Goal: Task Accomplishment & Management: Manage account settings

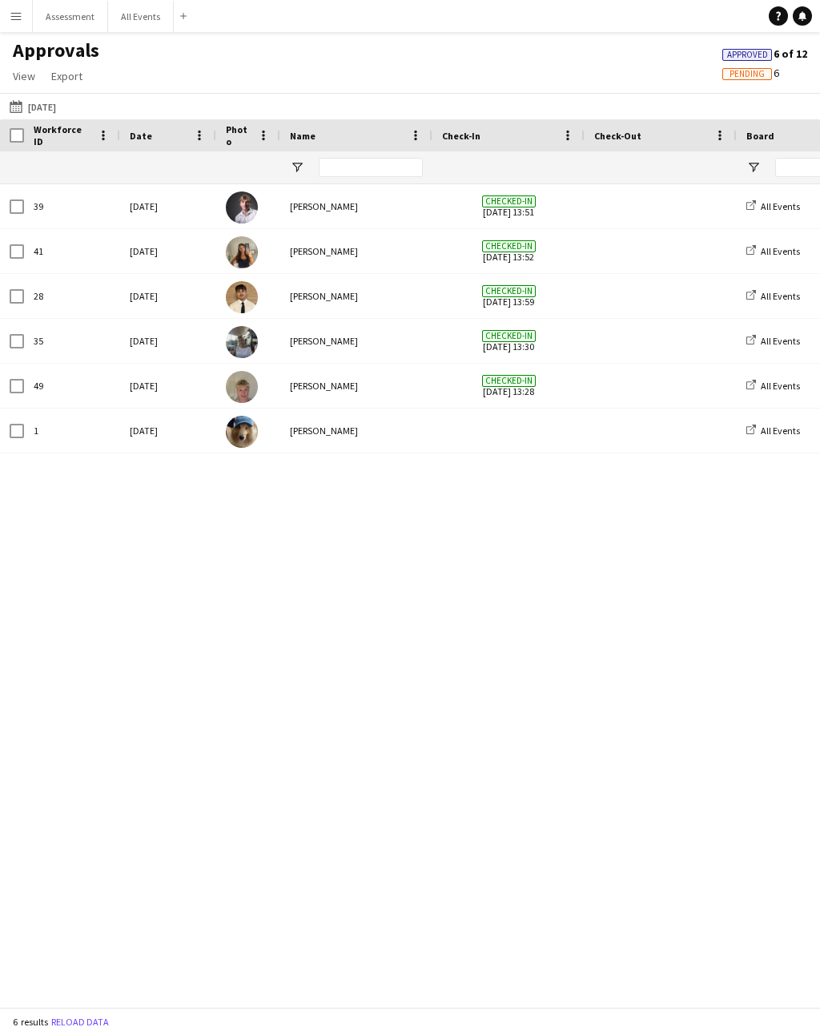
click at [782, 13] on icon "Help" at bounding box center [779, 16] width 10 height 10
click at [352, 581] on div "39 Fri, 5 Sep 2025 Robert Usher Checked-in 05-09-2025 13:51 All Events E.J. Chu…" at bounding box center [410, 595] width 820 height 822
click at [59, 97] on button "05-09-2025 05-09-2025" at bounding box center [32, 106] width 53 height 19
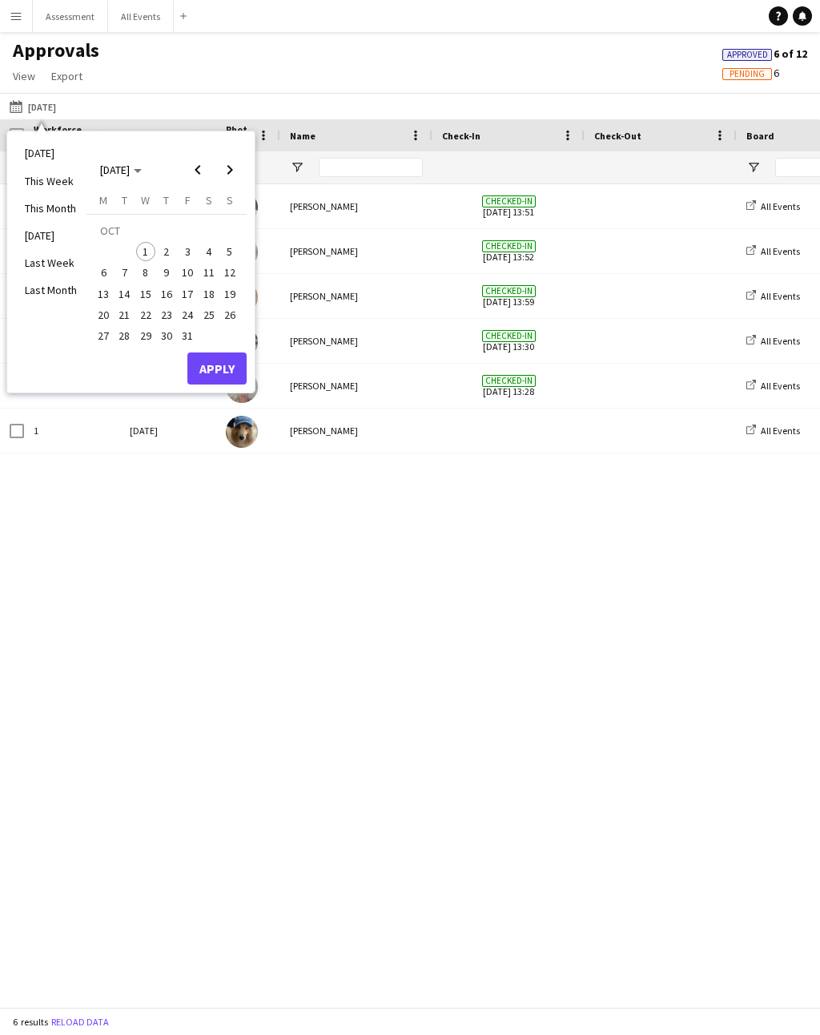
click at [199, 154] on span "Previous month" at bounding box center [198, 170] width 32 height 32
click at [108, 242] on span "1" at bounding box center [103, 251] width 19 height 19
click at [131, 326] on span "30" at bounding box center [124, 335] width 19 height 19
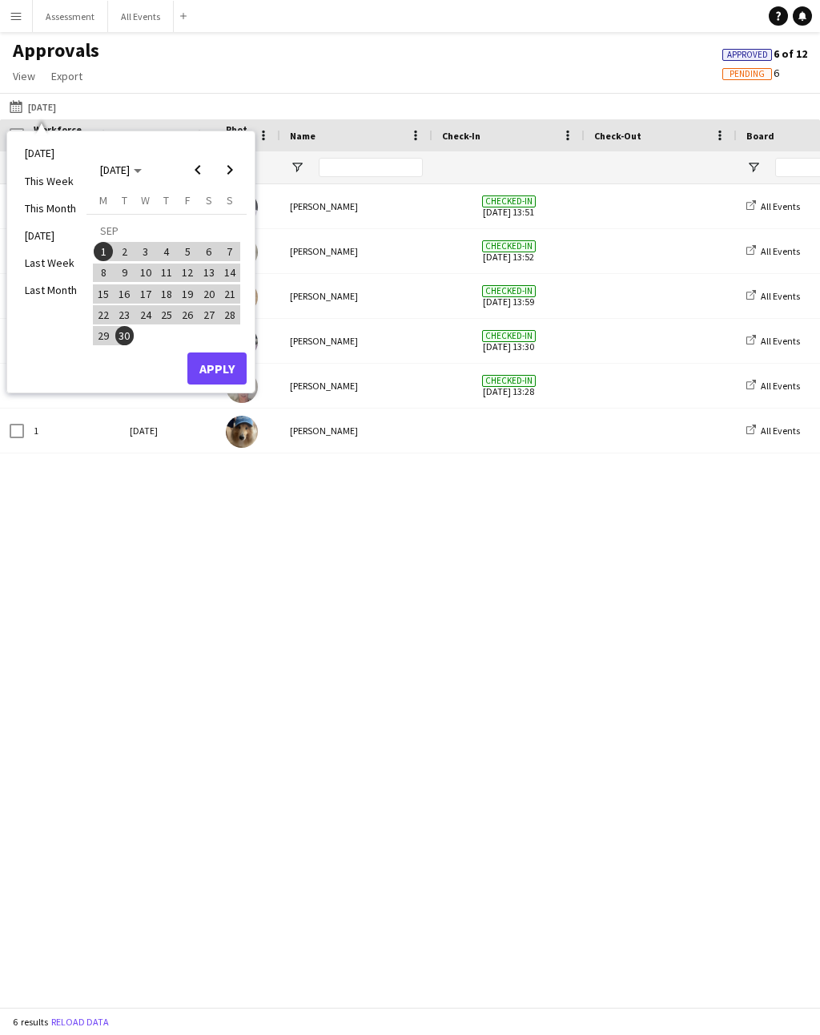
click at [229, 352] on button "Apply" at bounding box center [216, 368] width 59 height 32
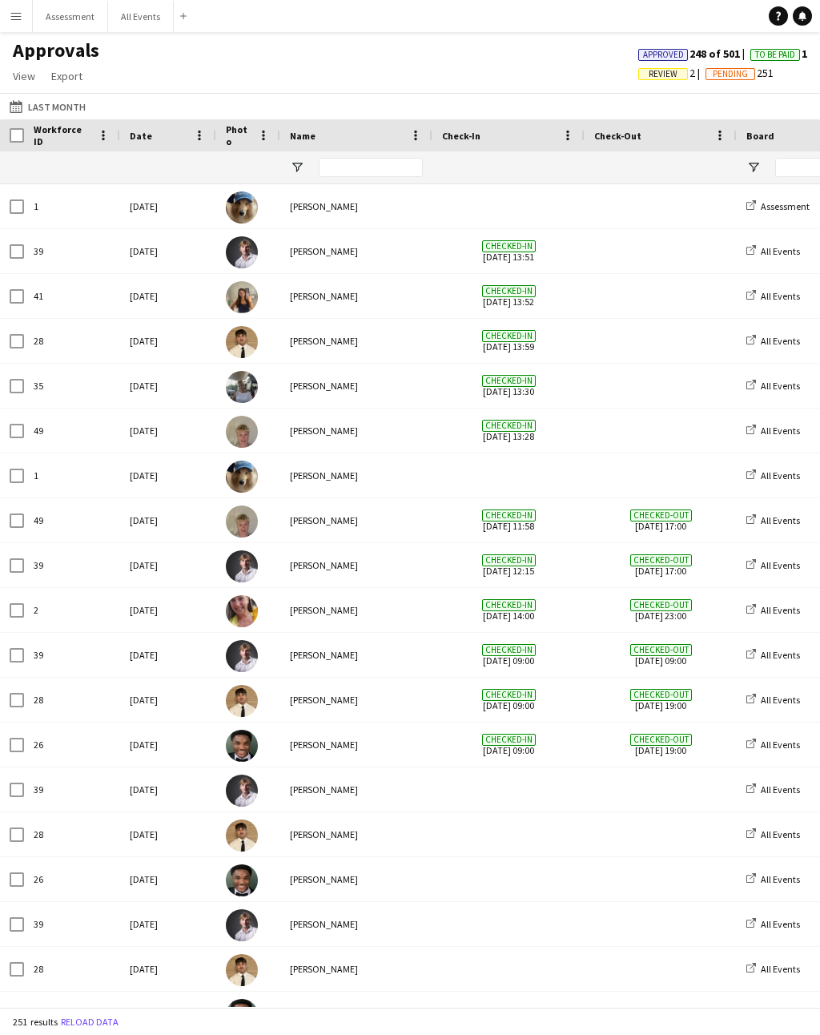
click at [534, 63] on div "Approvals View Customise view Customise filters Reset Filters Reset View Reset …" at bounding box center [410, 65] width 820 height 54
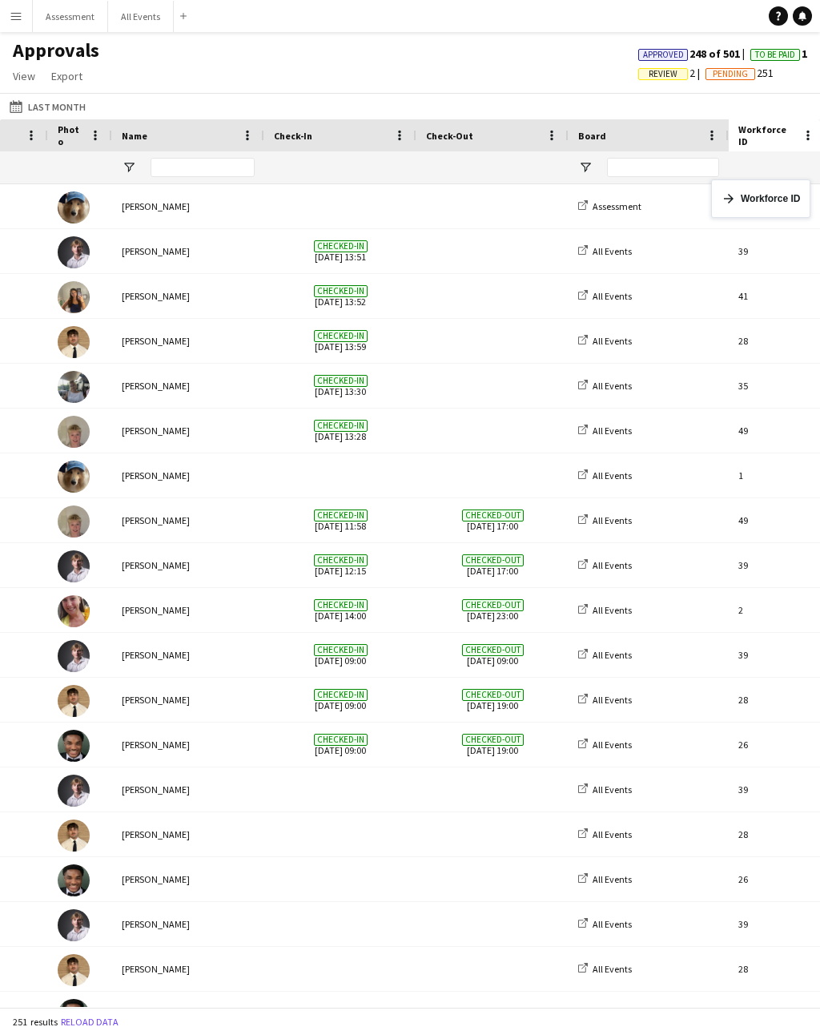
scroll to position [0, 0]
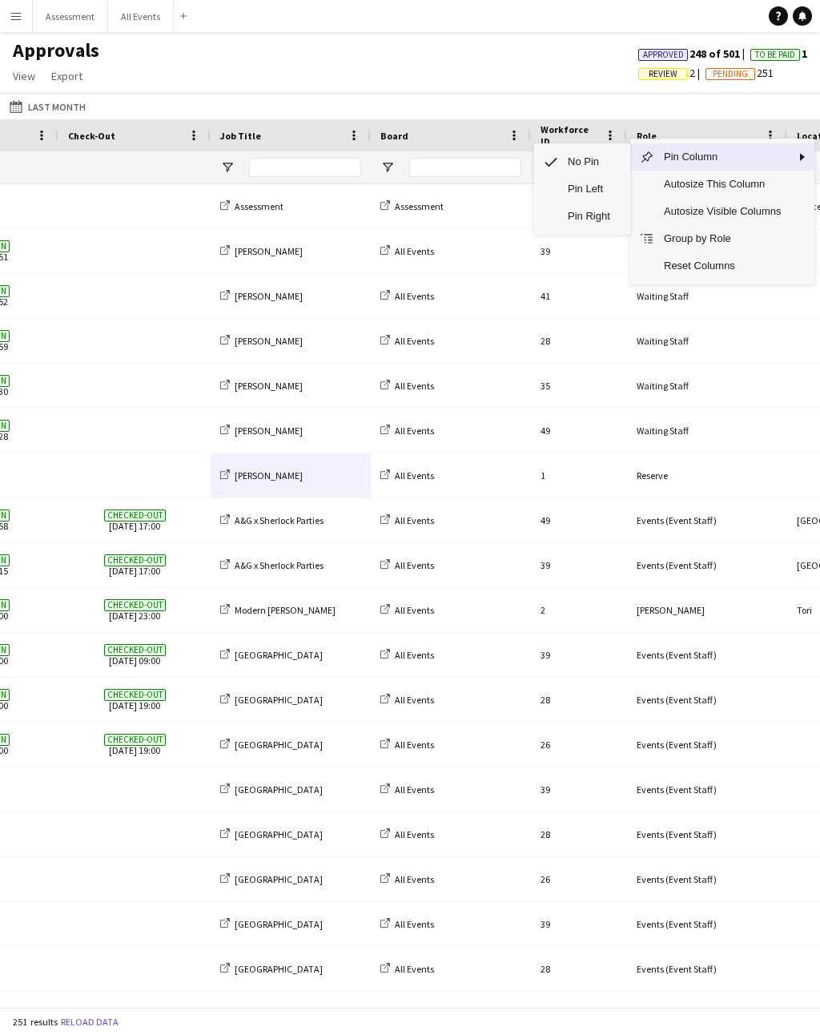
click at [605, 175] on span "Pin Left" at bounding box center [589, 188] width 62 height 27
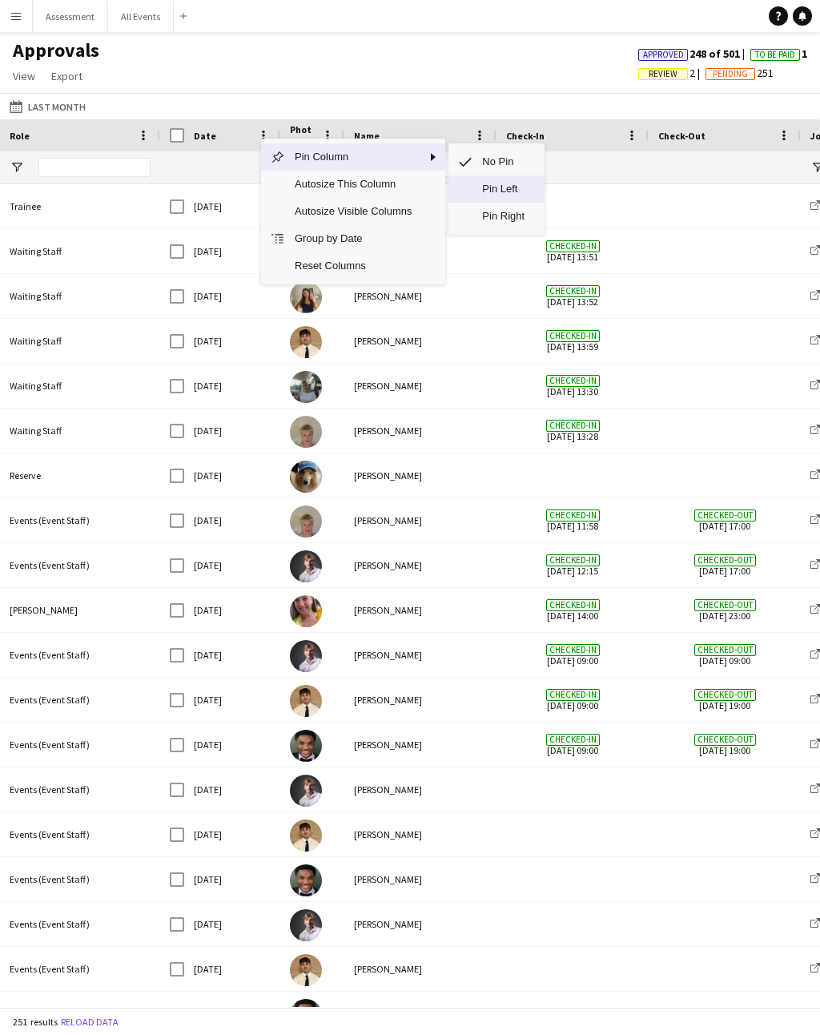
click at [501, 175] on span "Pin Left" at bounding box center [504, 188] width 62 height 27
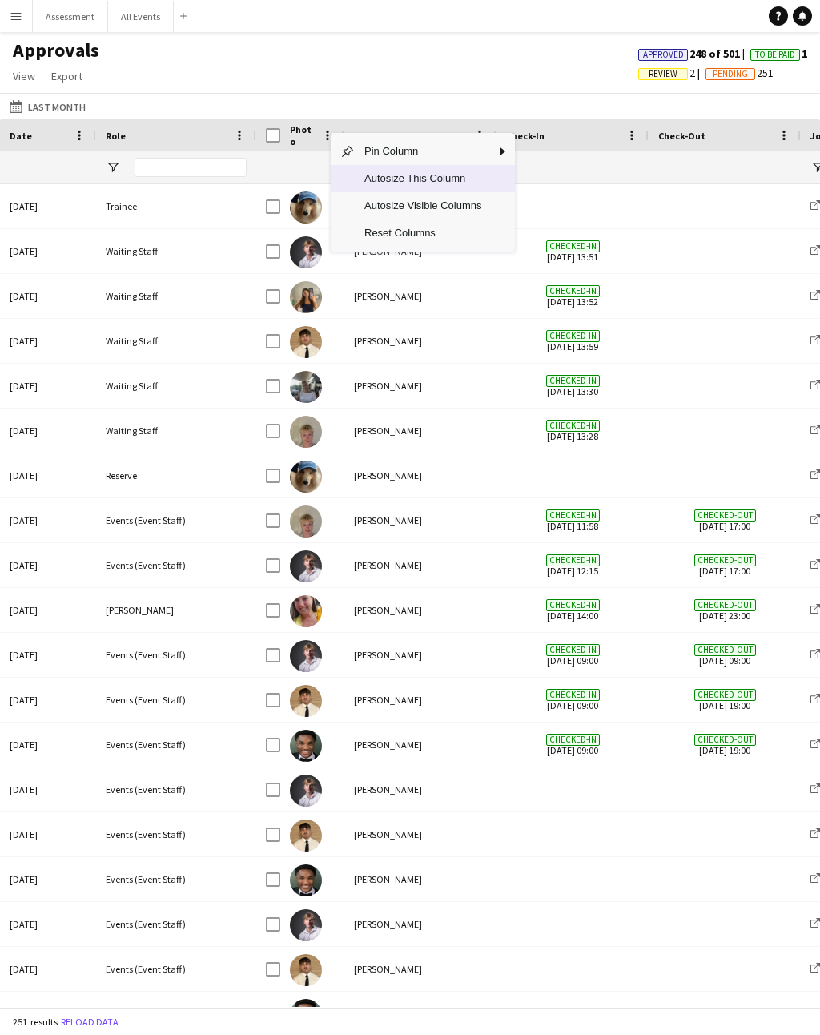
click at [428, 165] on span "Autosize This Column" at bounding box center [423, 178] width 136 height 27
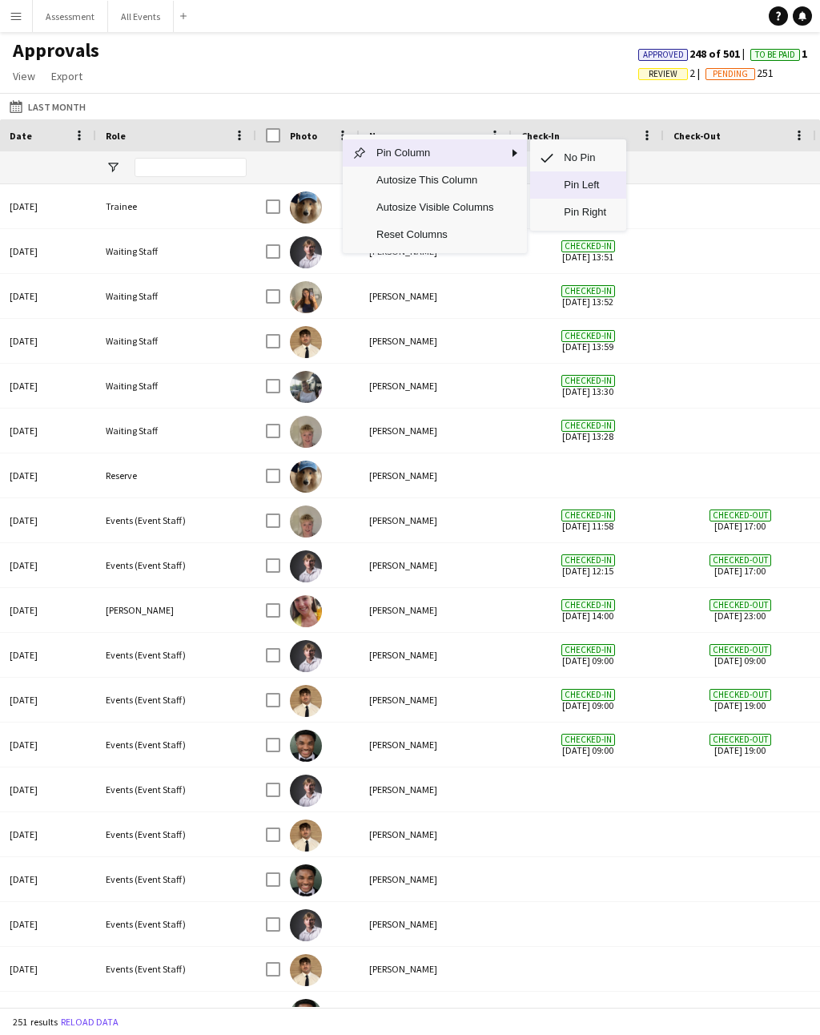
click at [597, 171] on span "Pin Left" at bounding box center [585, 184] width 62 height 27
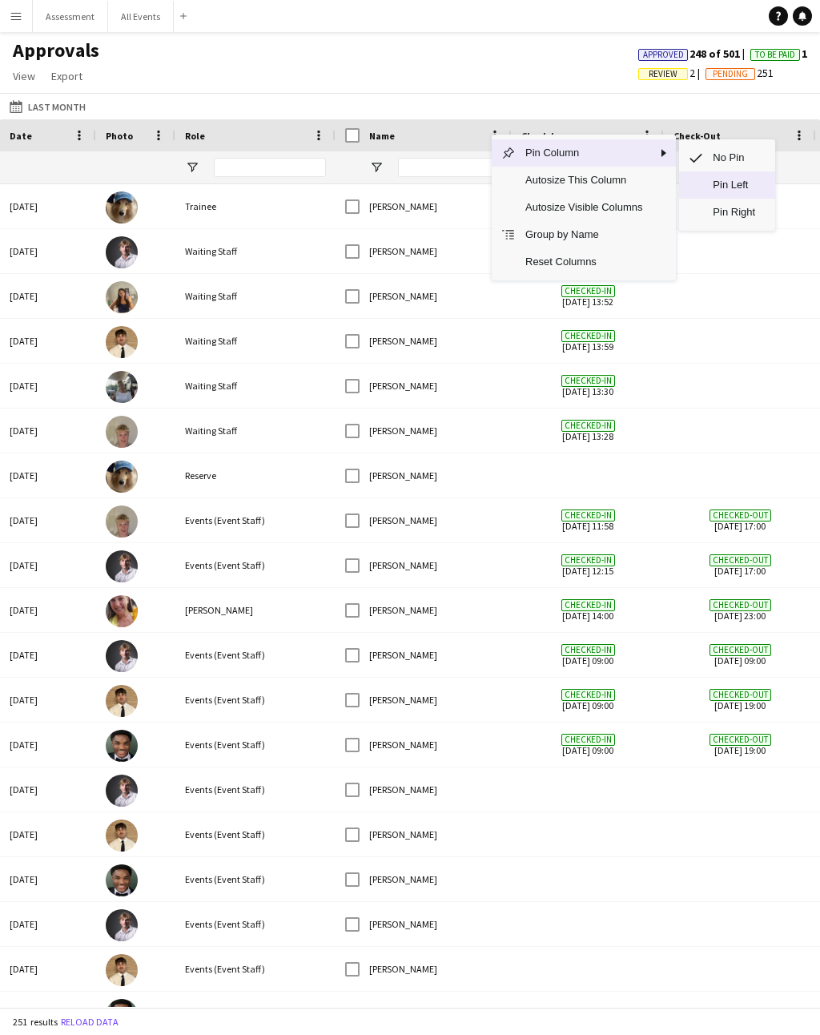
click at [740, 171] on span "Pin Left" at bounding box center [734, 184] width 62 height 27
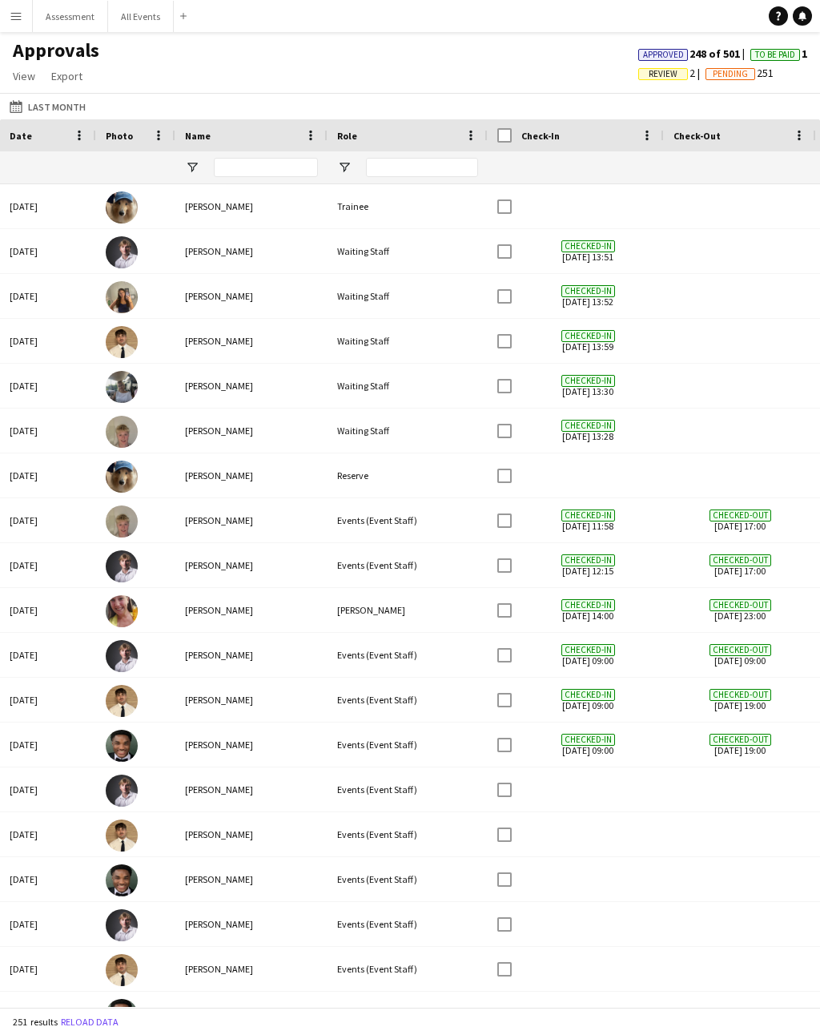
click at [515, 184] on div at bounding box center [588, 206] width 152 height 44
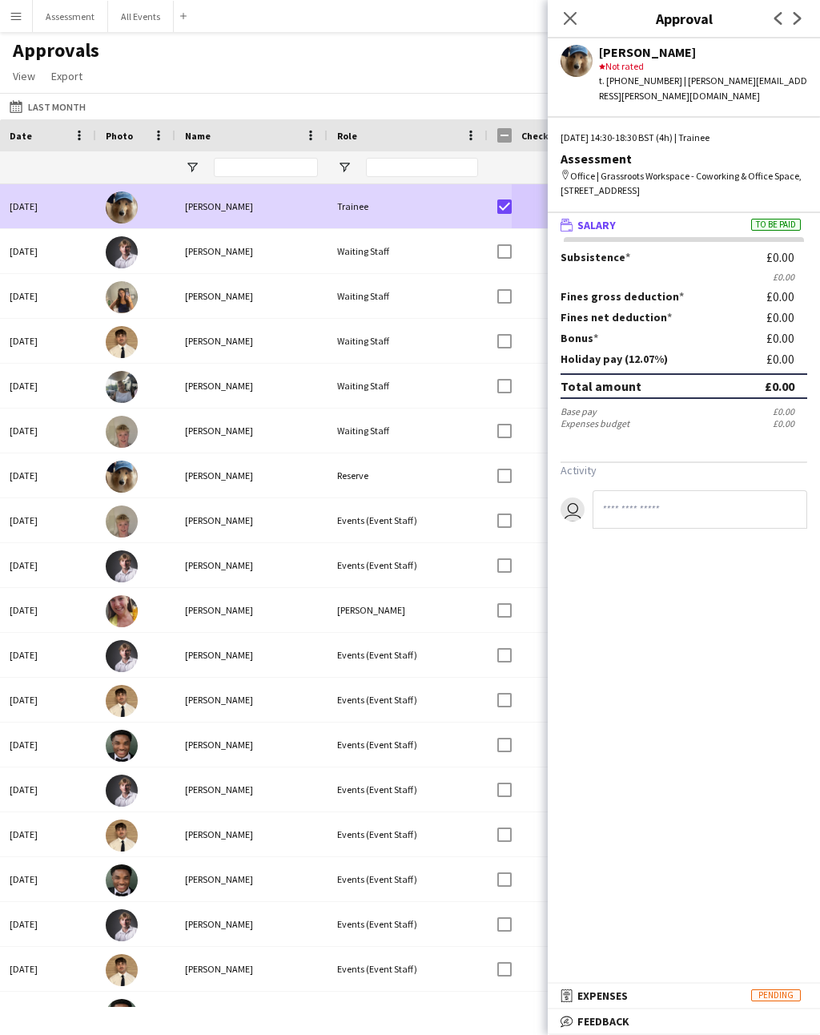
click at [574, 21] on icon "Close pop-in" at bounding box center [570, 18] width 13 height 13
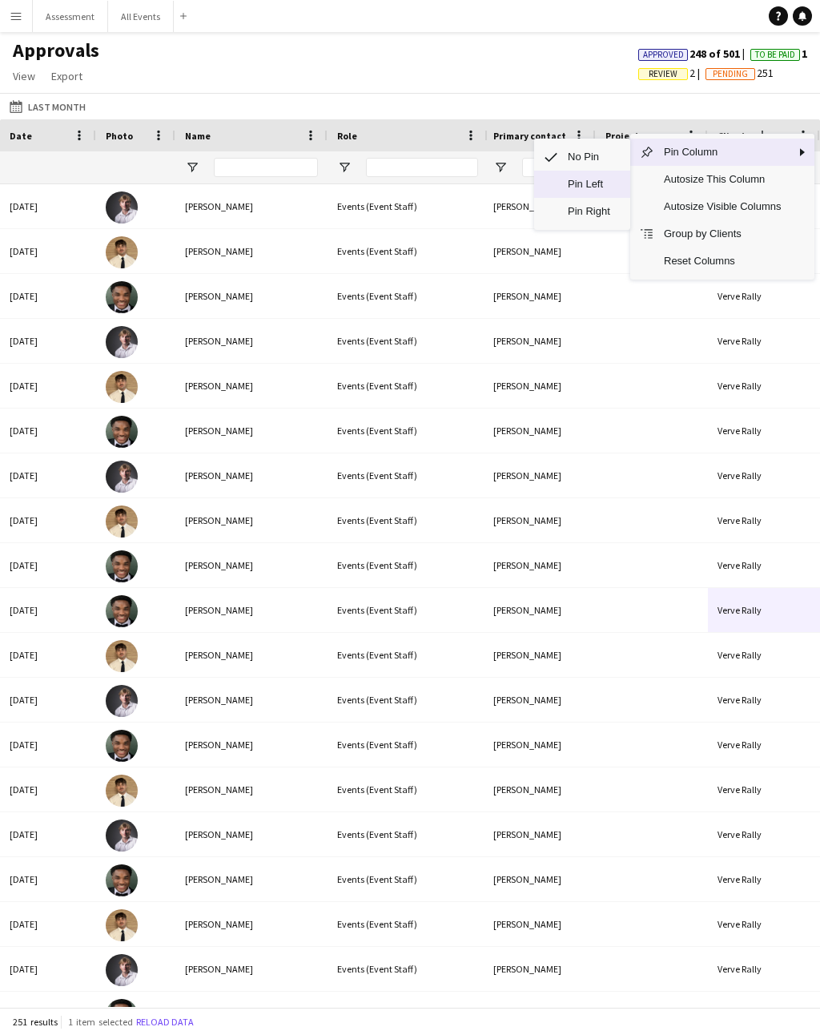
click at [616, 171] on span "Pin Left" at bounding box center [589, 184] width 62 height 27
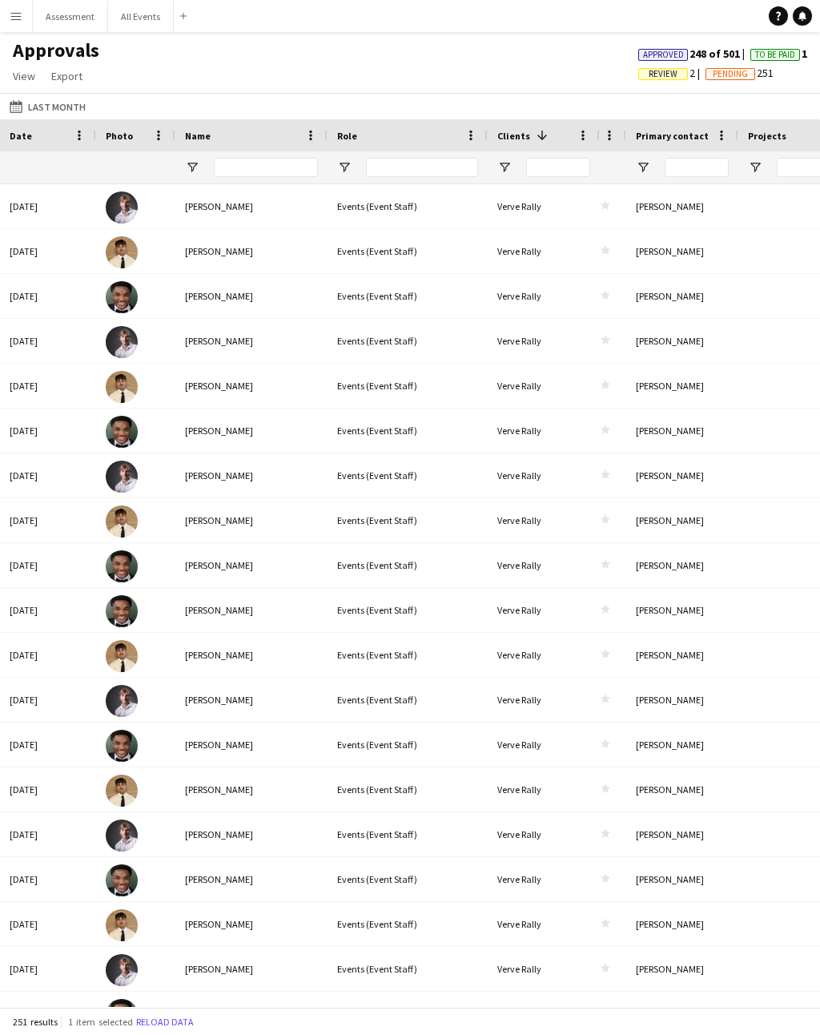
scroll to position [0, 2039]
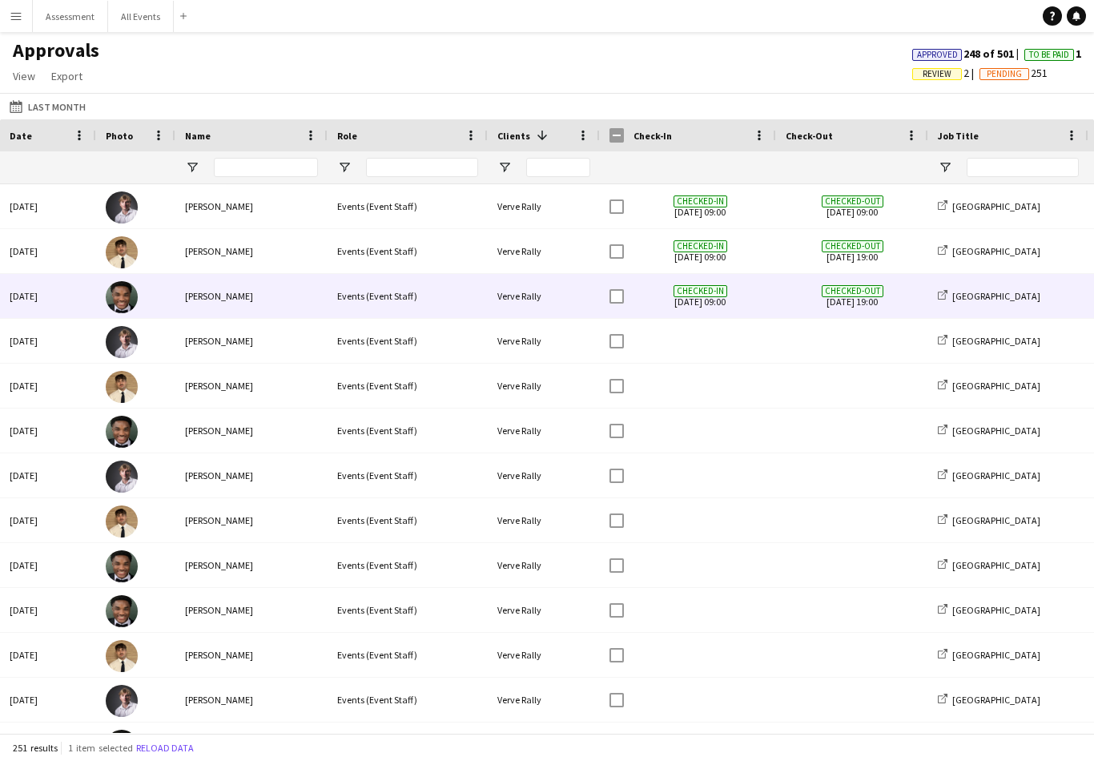
click at [625, 274] on div "Checked-in 07-09-2025 09:00" at bounding box center [700, 296] width 152 height 44
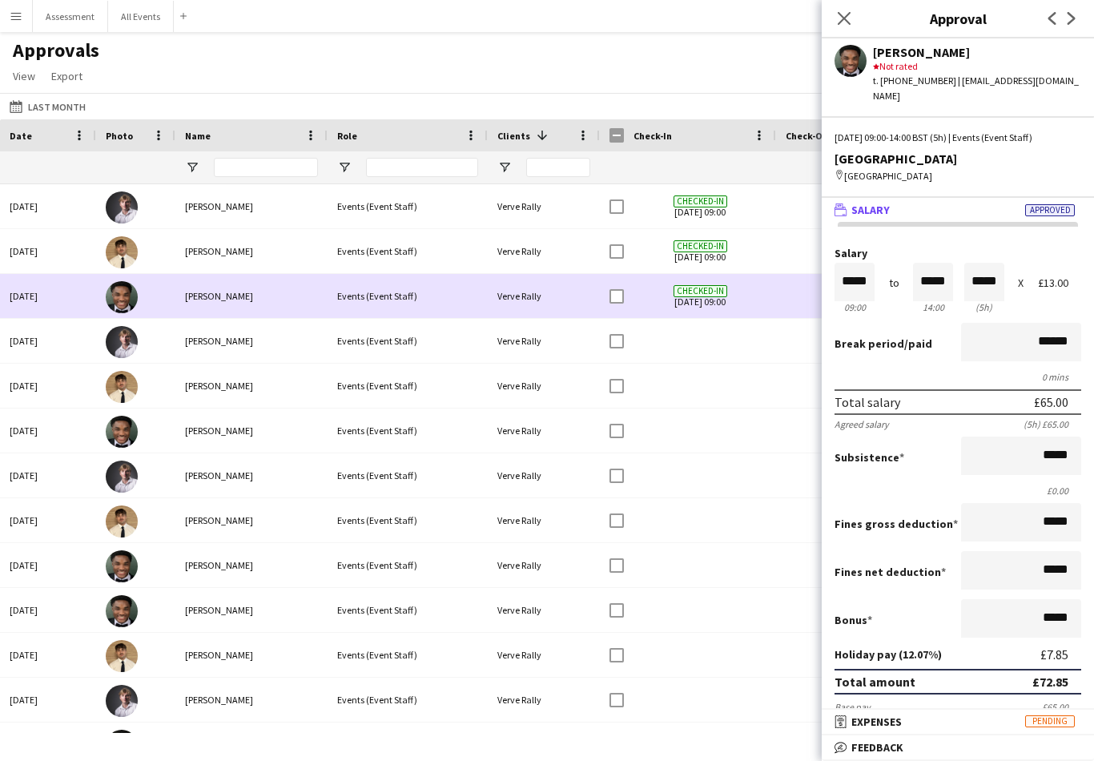
click at [645, 319] on span at bounding box center [699, 341] width 133 height 44
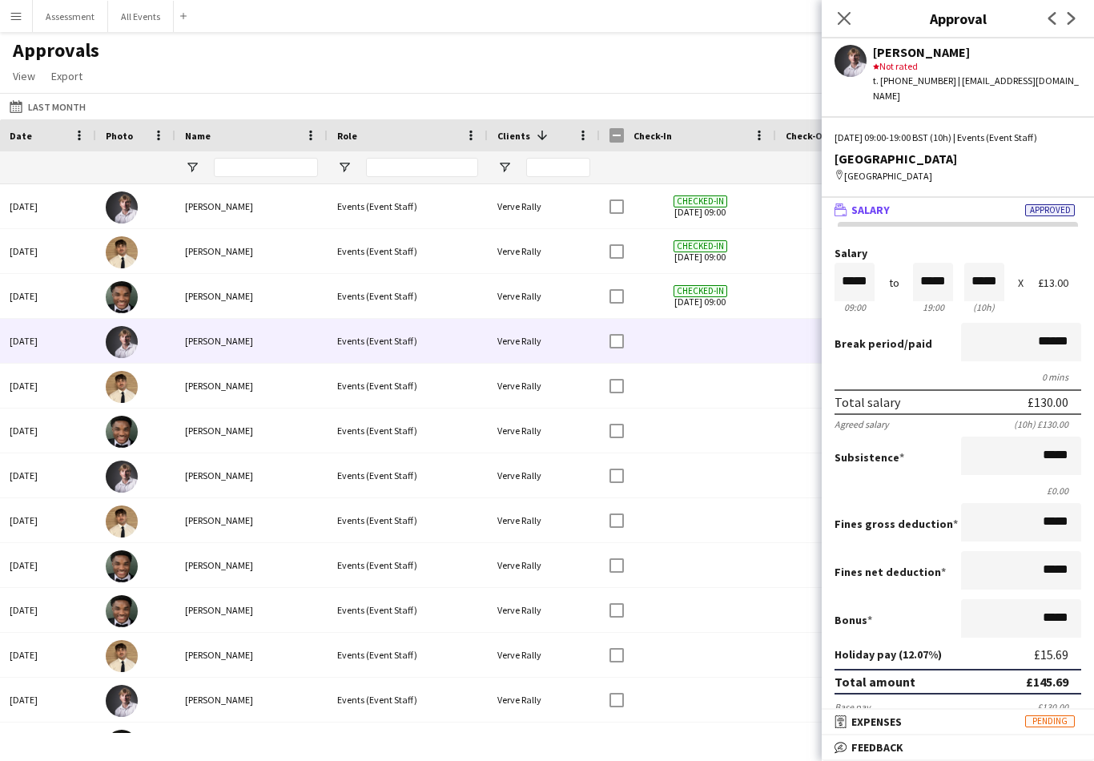
click at [711, 54] on div "Approvals View Customise view Customise filters Reset Filters Reset View Reset …" at bounding box center [547, 65] width 1094 height 54
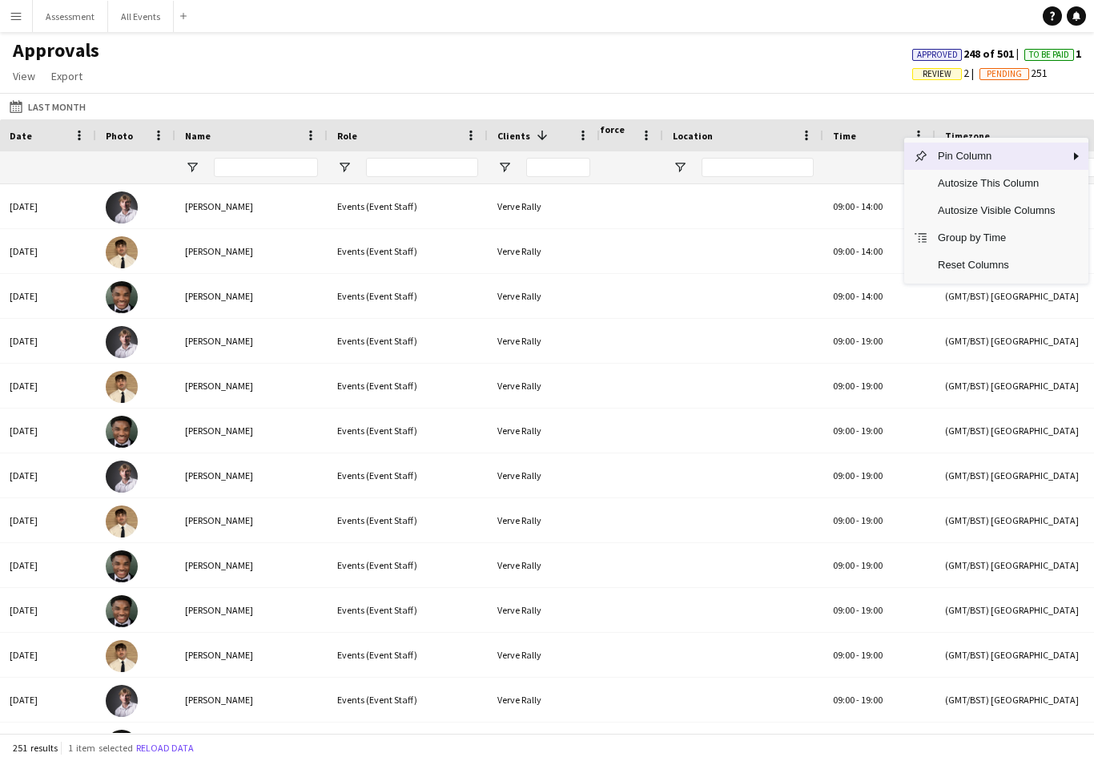
click at [819, 143] on span "Pin Column" at bounding box center [996, 156] width 136 height 27
click at [819, 175] on span "Pin Left" at bounding box center [863, 188] width 62 height 27
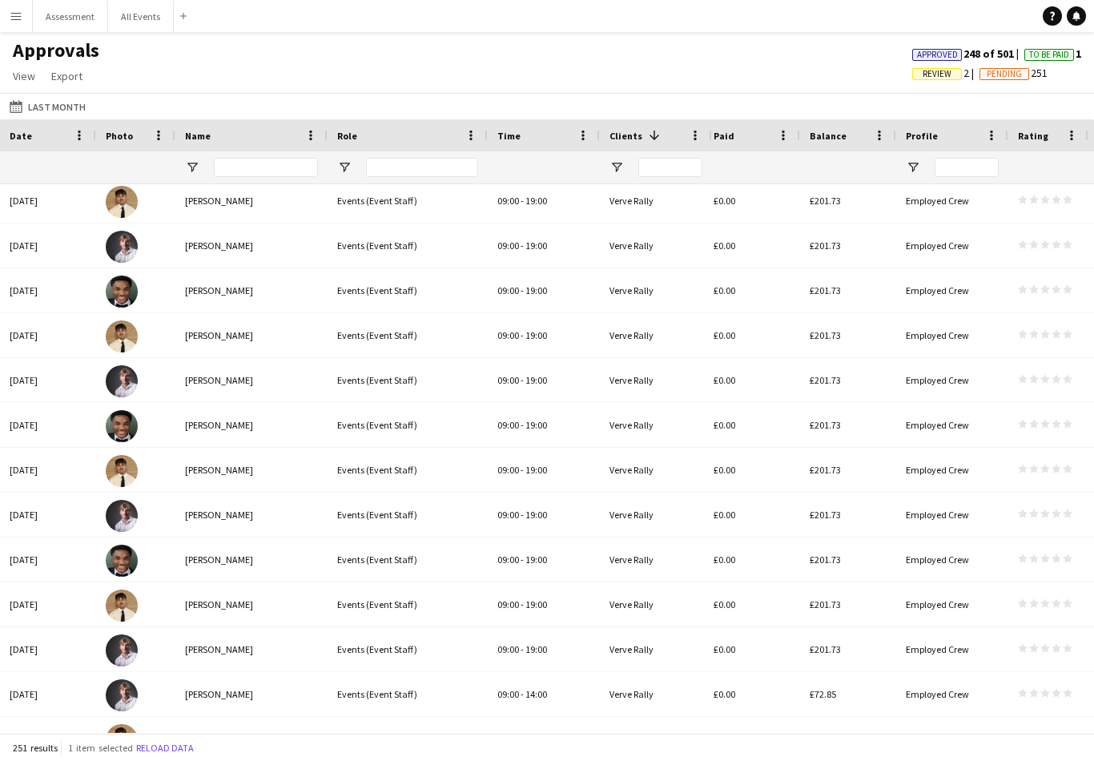
click at [819, 321] on div "Employed Crew" at bounding box center [952, 335] width 112 height 44
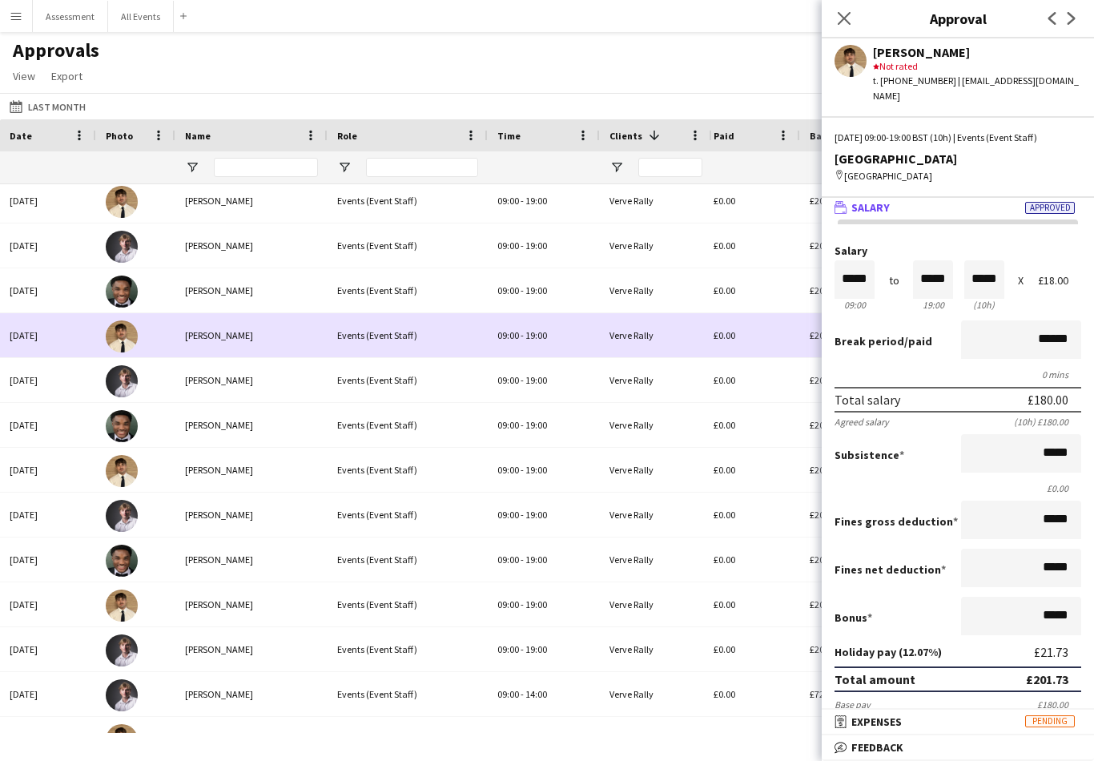
click at [783, 418] on div "£0.00" at bounding box center [752, 425] width 96 height 44
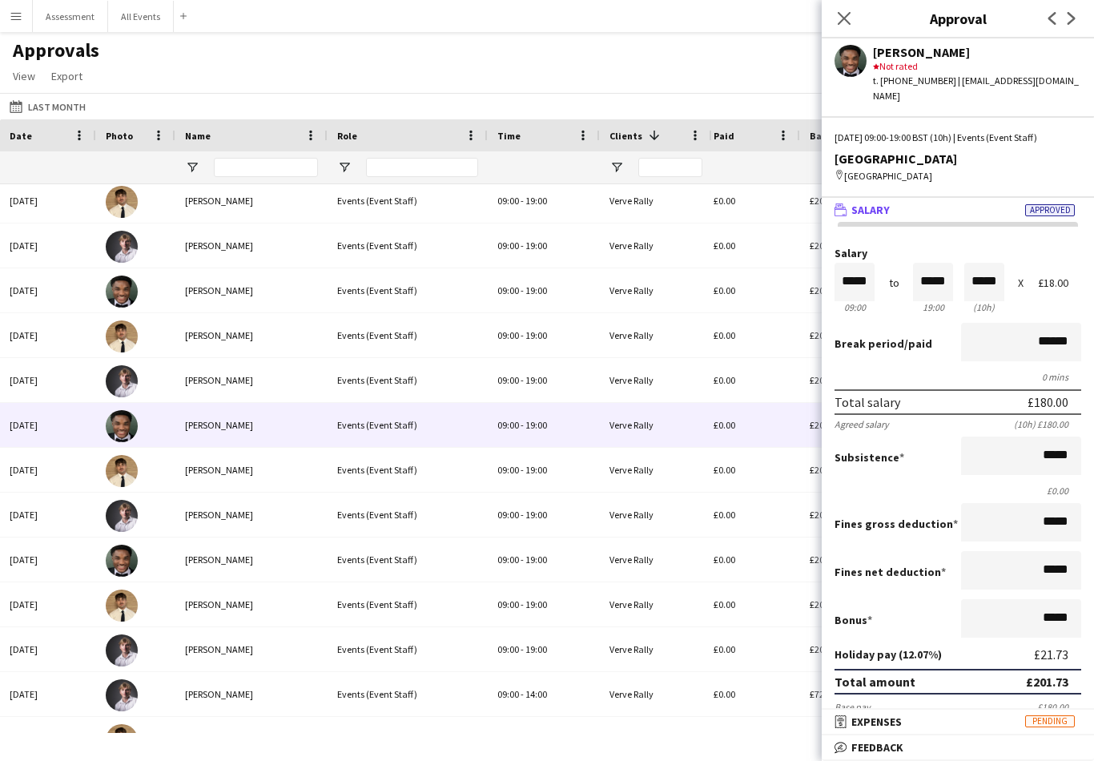
click at [819, 27] on app-icon "Close pop-in" at bounding box center [843, 18] width 19 height 19
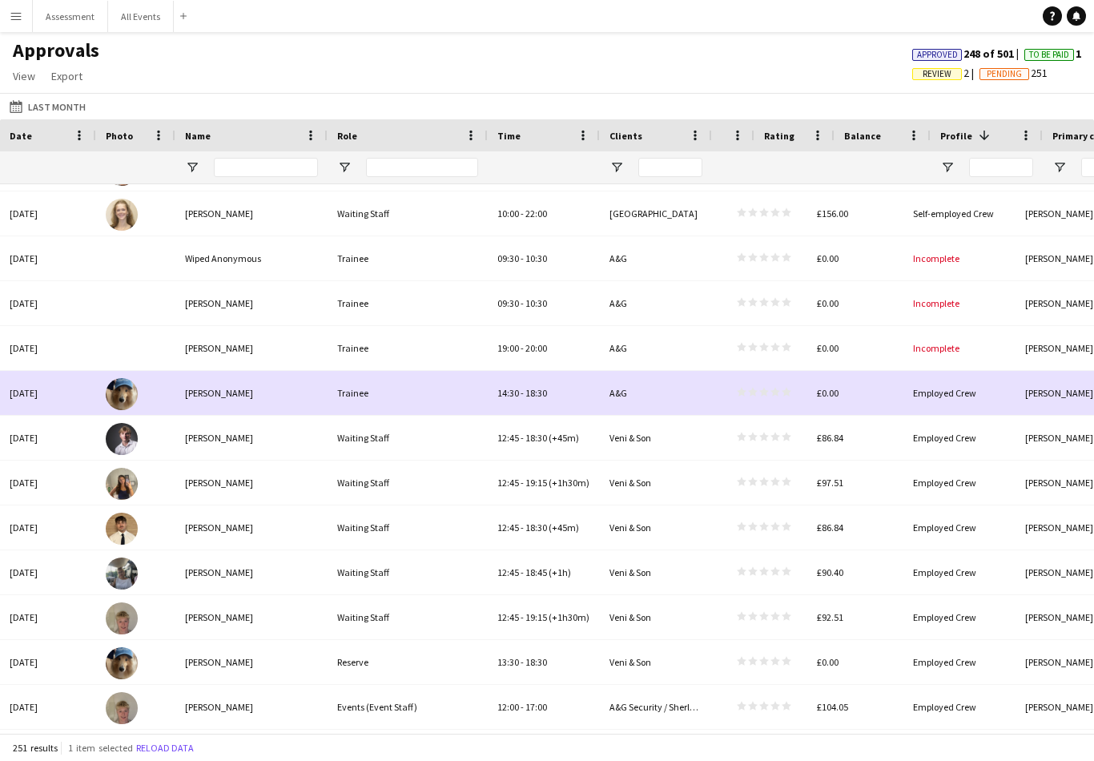
scroll to position [0, 1682]
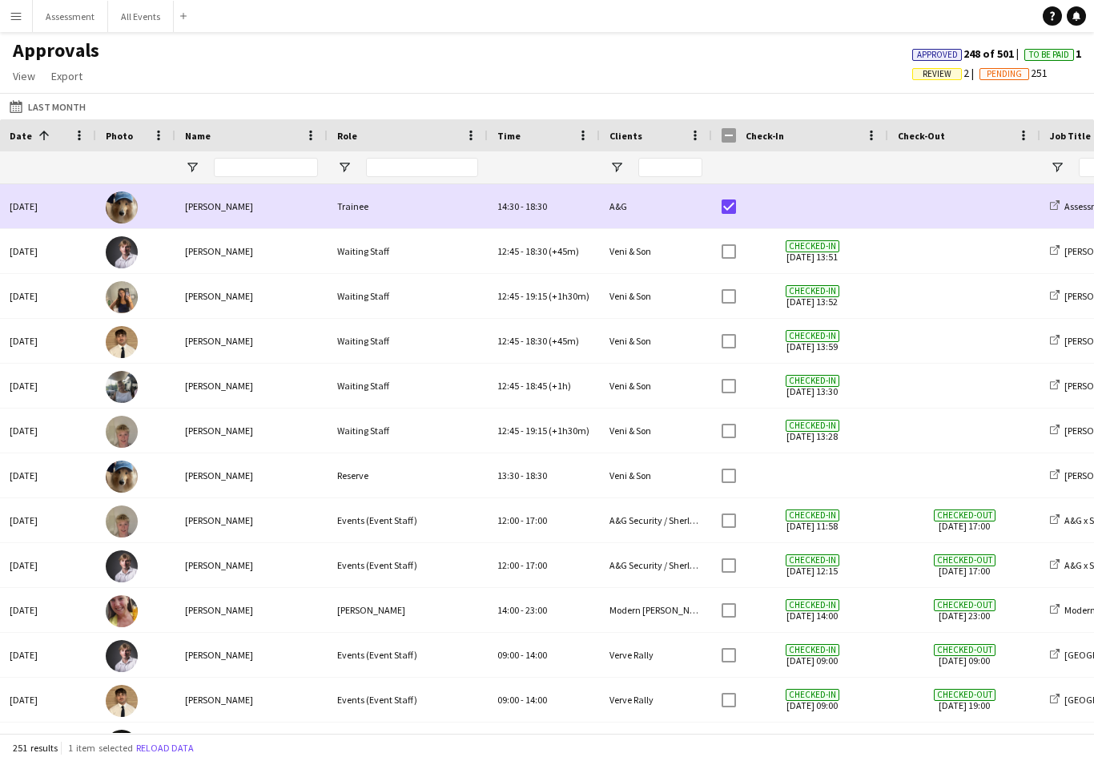
click at [819, 135] on div at bounding box center [887, 135] width 6 height 32
click at [76, 103] on button "05-09-2025 Last Month" at bounding box center [47, 106] width 82 height 19
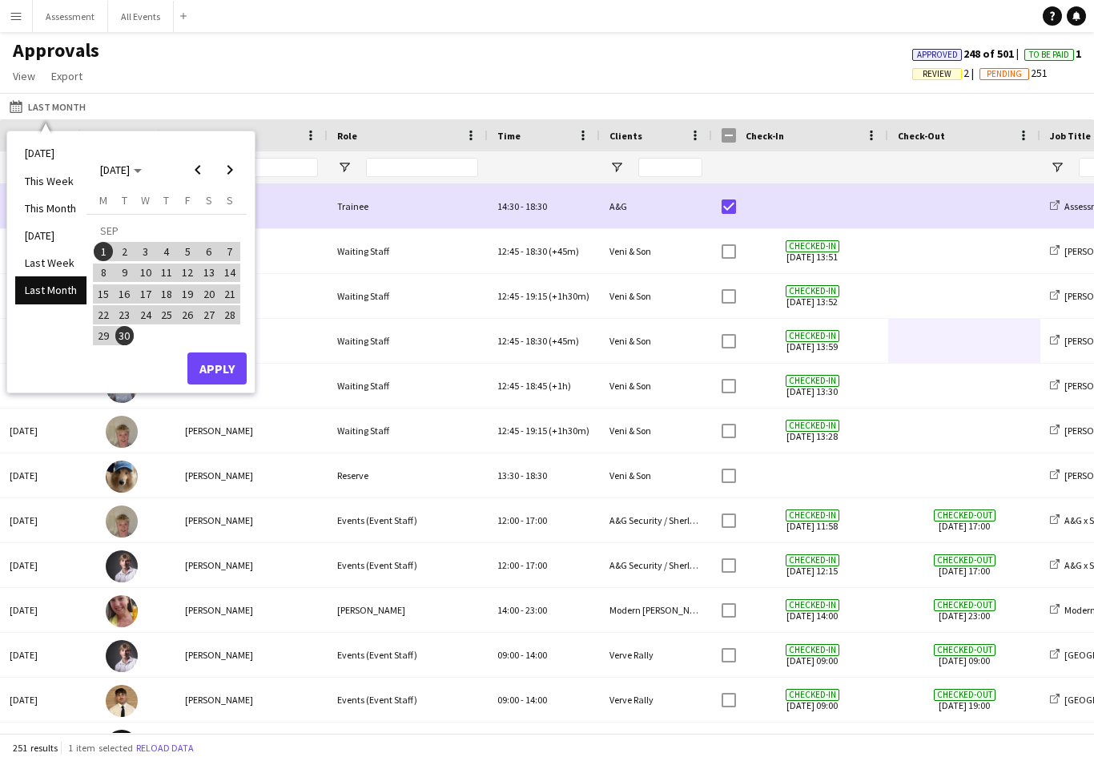
click at [103, 255] on span "1" at bounding box center [103, 251] width 19 height 19
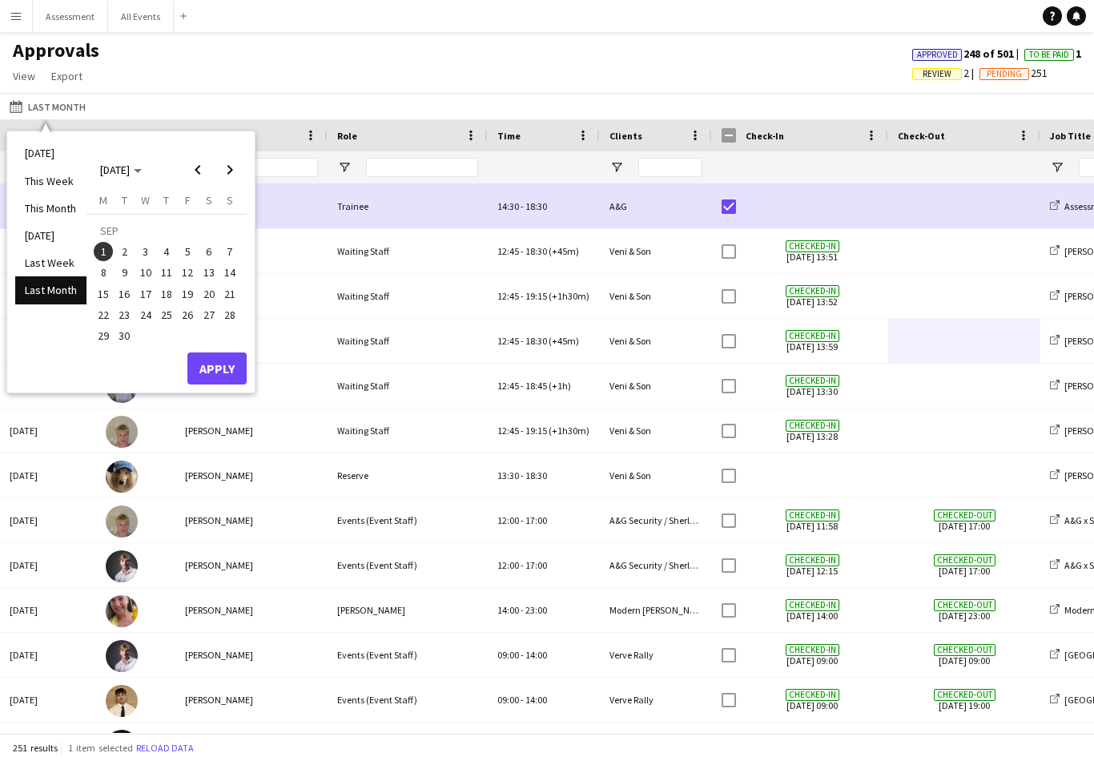
click at [223, 256] on span "7" at bounding box center [229, 251] width 19 height 19
click at [239, 376] on button "Apply" at bounding box center [216, 368] width 59 height 32
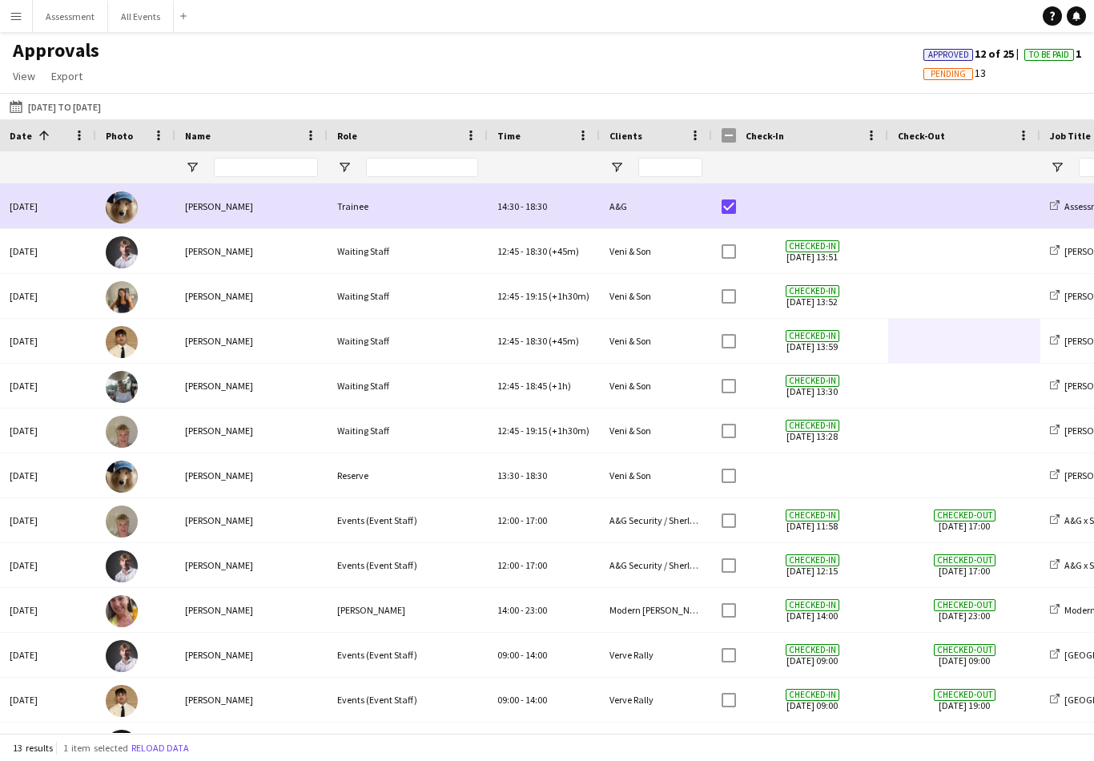
click at [819, 58] on span "To Be Paid" at bounding box center [1049, 55] width 40 height 10
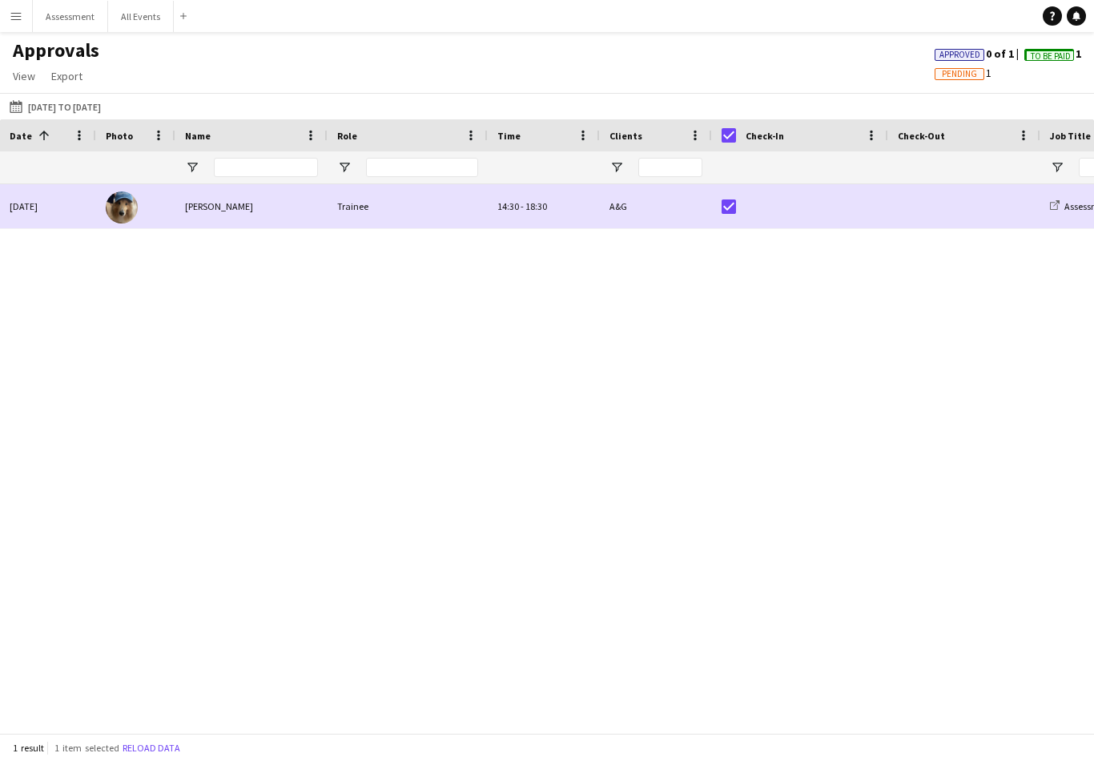
click at [819, 70] on span "Pending" at bounding box center [959, 74] width 35 height 10
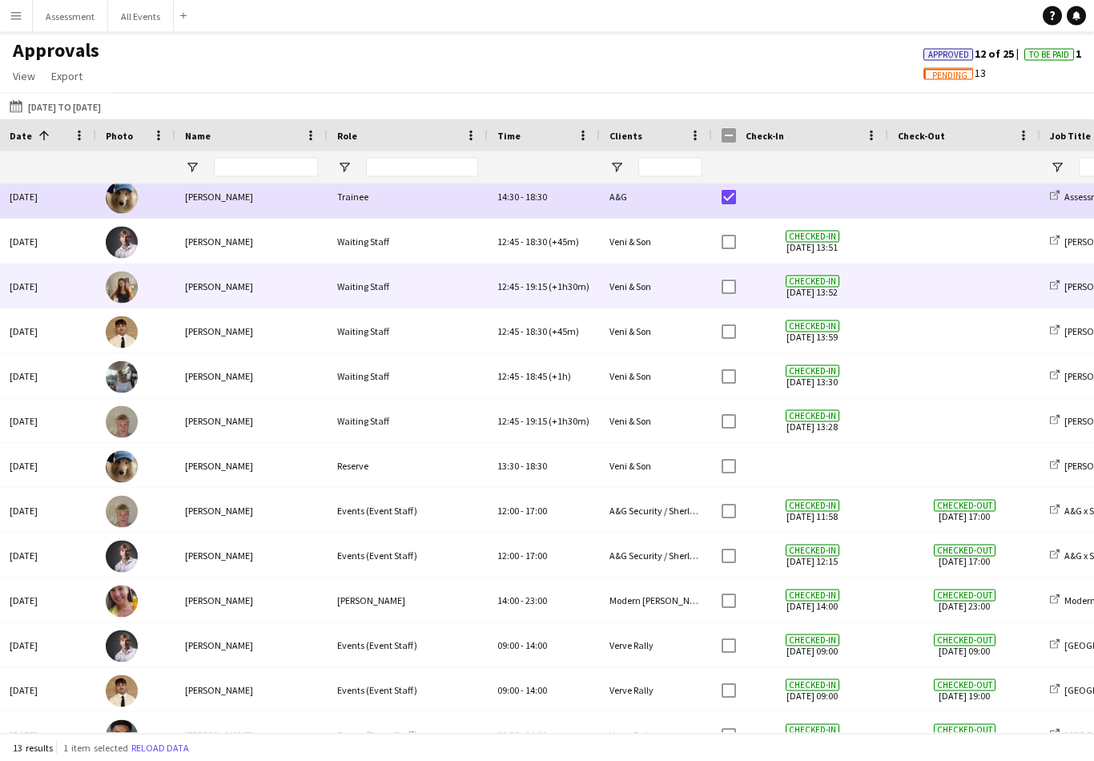
scroll to position [25, 0]
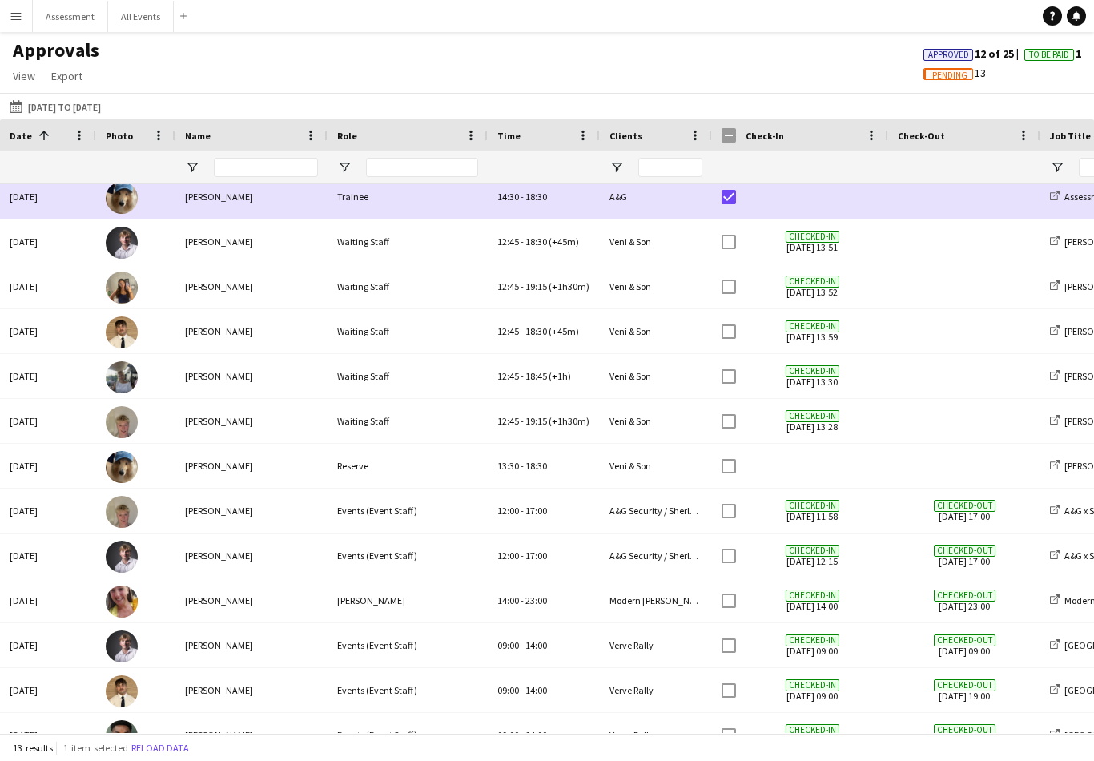
click at [139, 14] on button "All Events Close" at bounding box center [141, 16] width 66 height 31
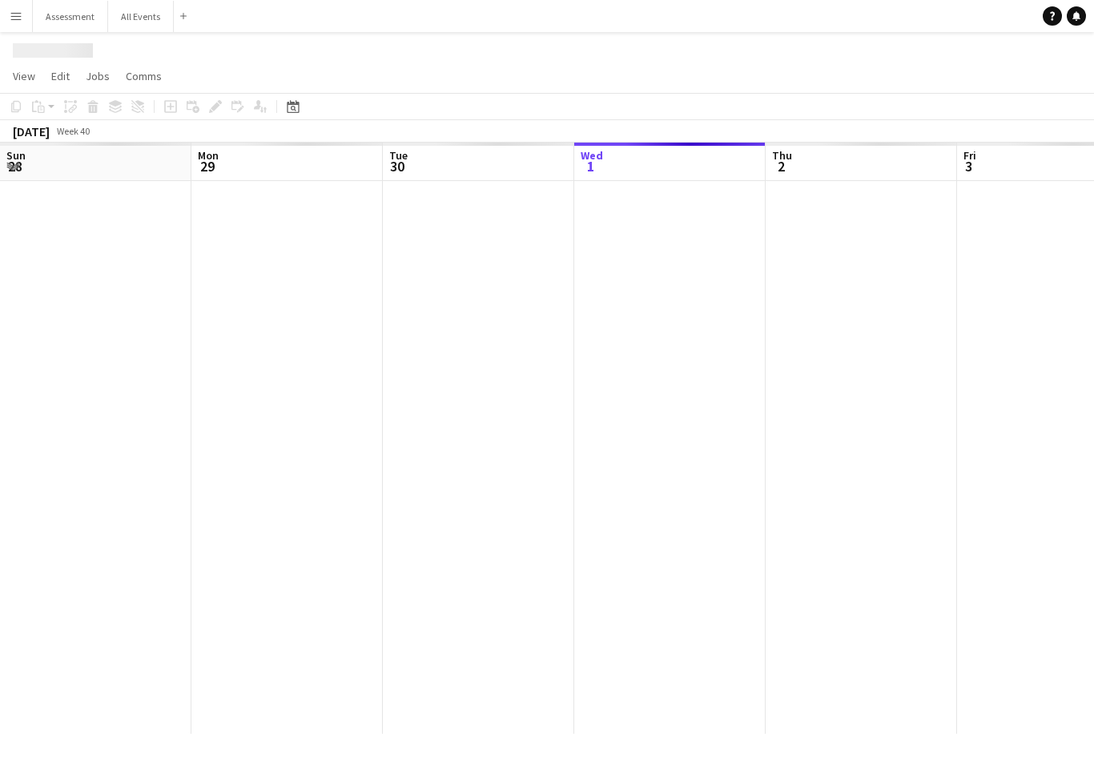
scroll to position [0, 383]
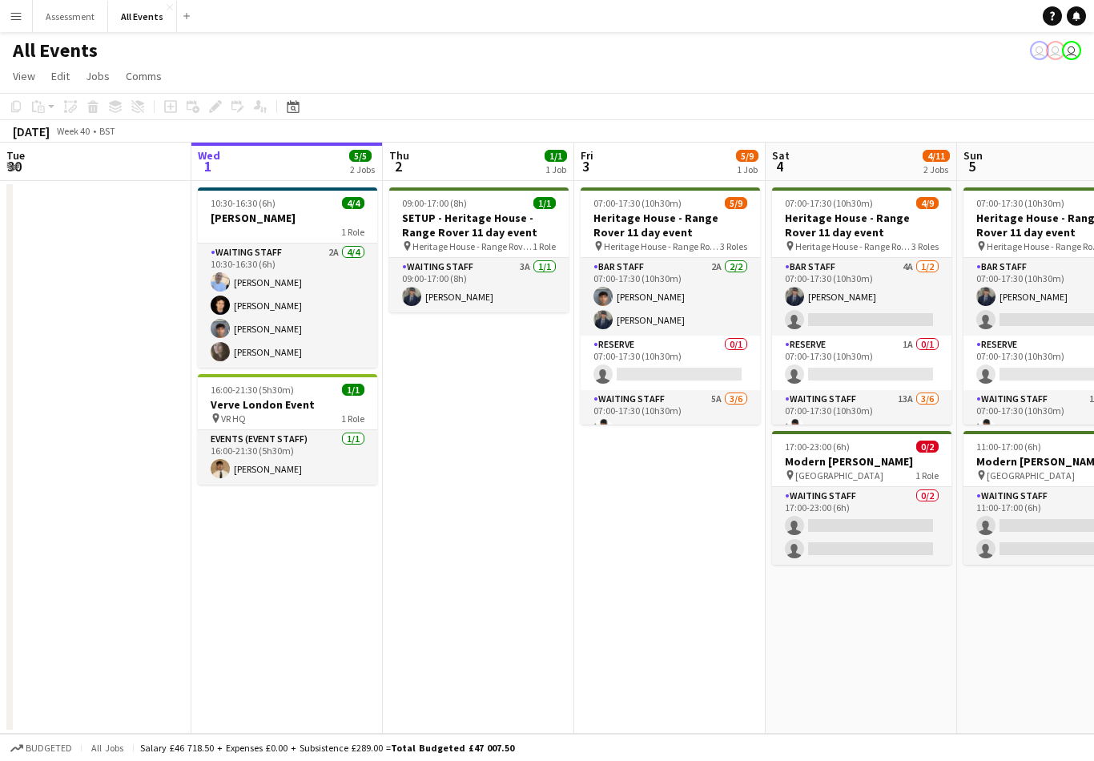
click at [819, 36] on div "All Events user user user" at bounding box center [547, 47] width 1094 height 30
click at [819, 47] on div "All Events user user user" at bounding box center [547, 47] width 1094 height 30
click at [819, 43] on app-user-avatar "user" at bounding box center [1071, 50] width 19 height 19
click at [819, 43] on div "All Events user user user" at bounding box center [547, 47] width 1094 height 30
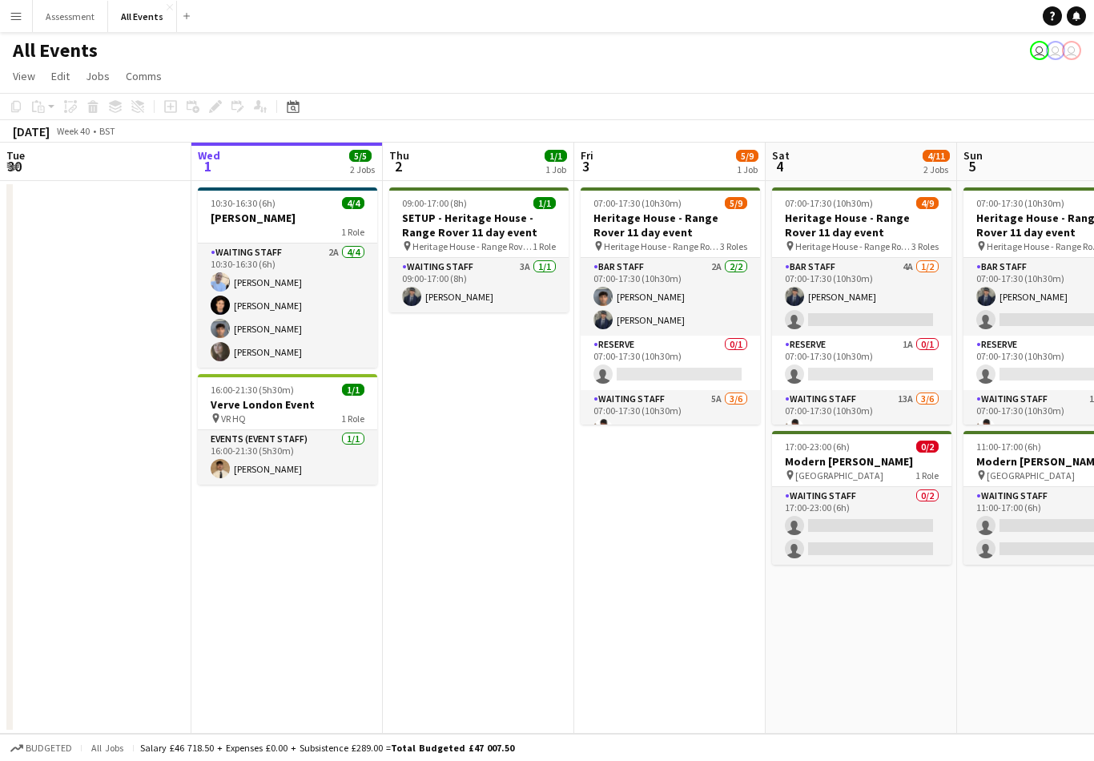
click at [1080, 16] on icon "Notifications" at bounding box center [1077, 16] width 10 height 10
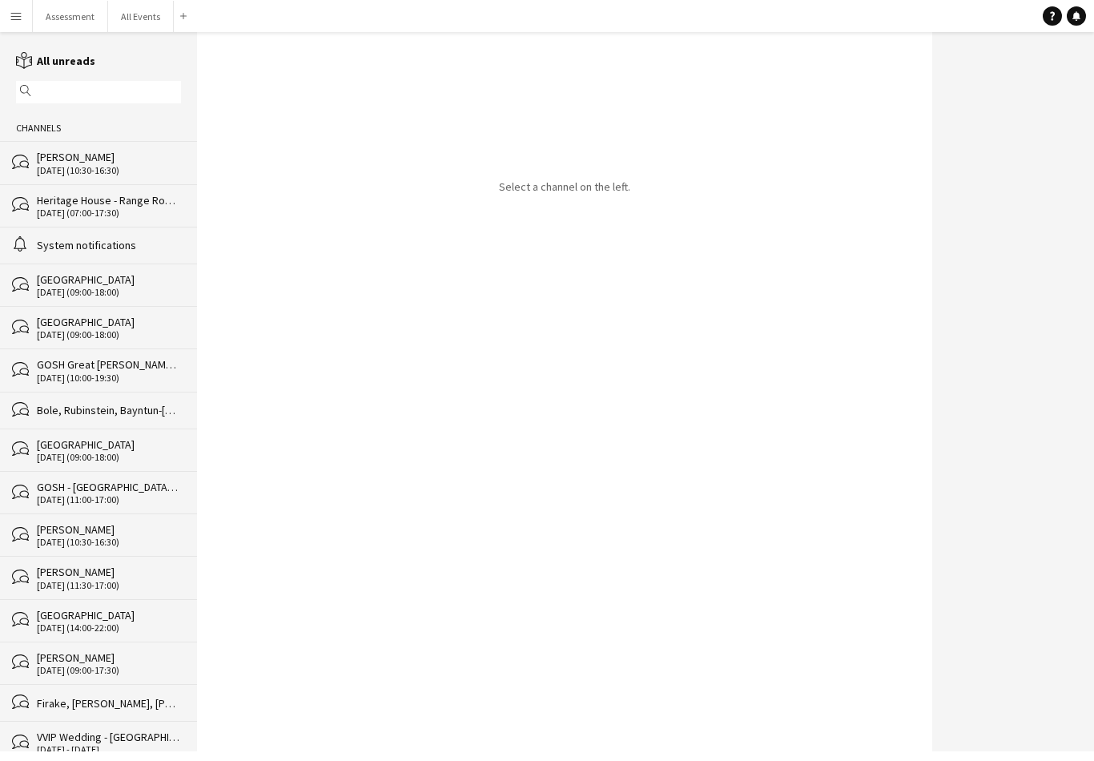
click at [142, 175] on div "[DATE] (10:30-16:30)" at bounding box center [109, 170] width 144 height 11
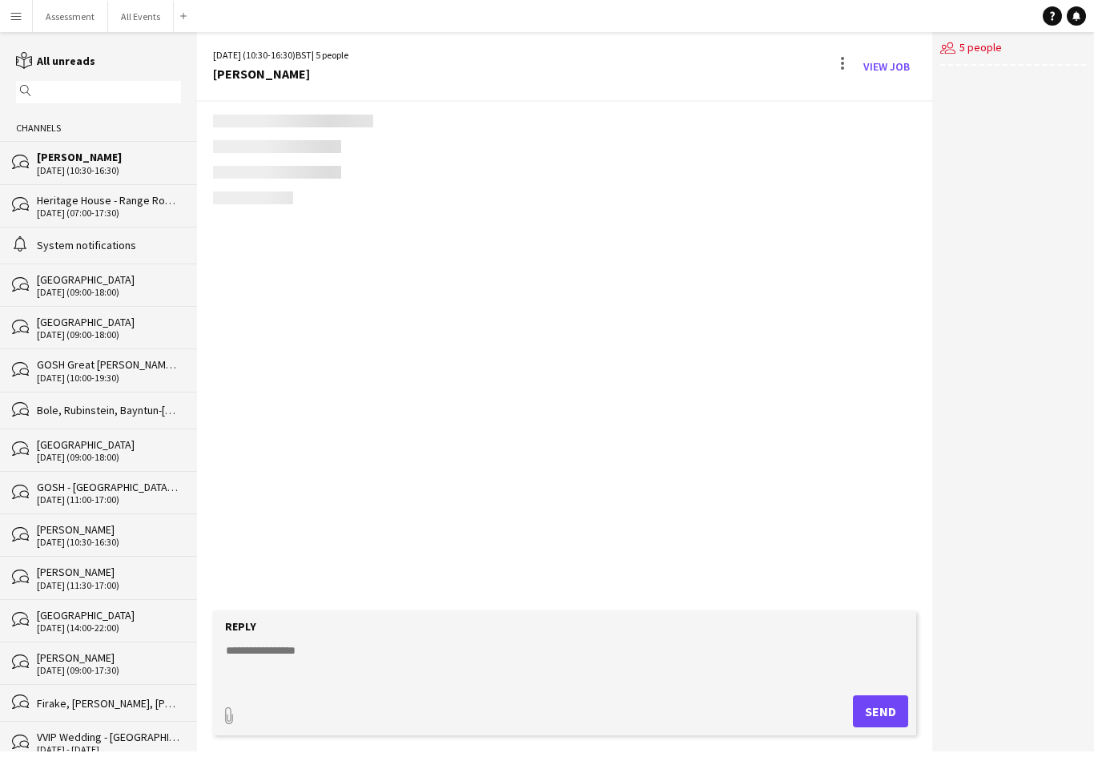
scroll to position [189, 0]
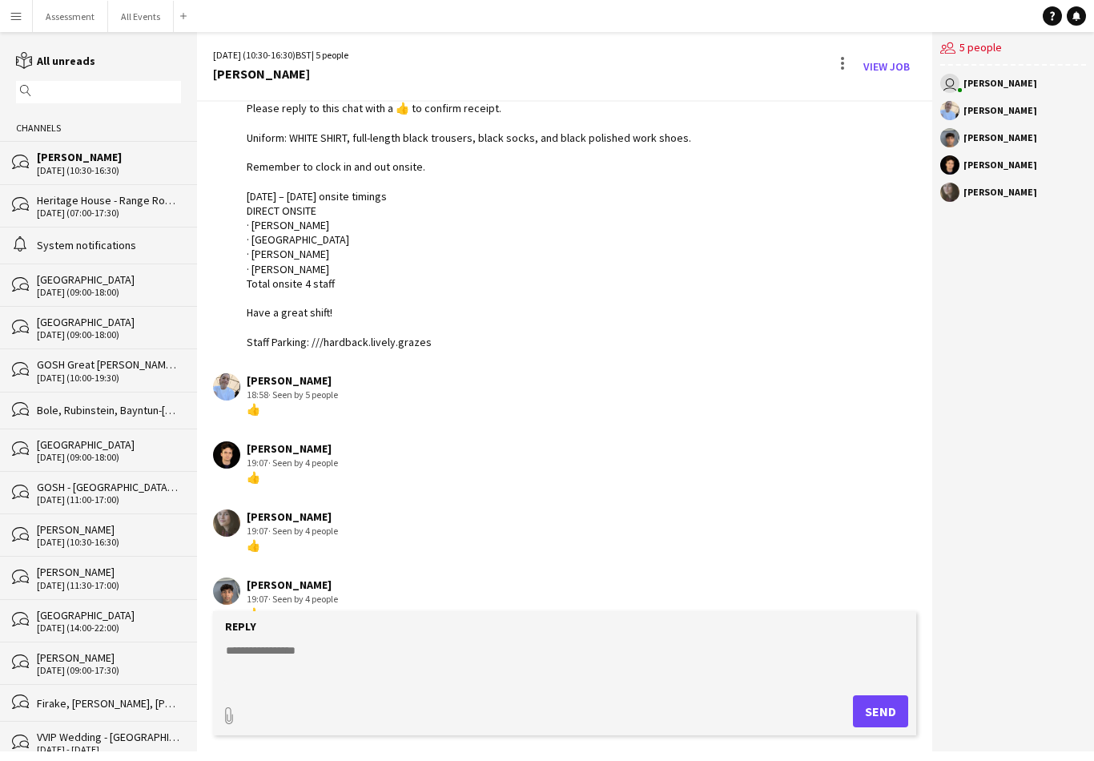
click at [149, 25] on button "All Events Close" at bounding box center [141, 16] width 66 height 31
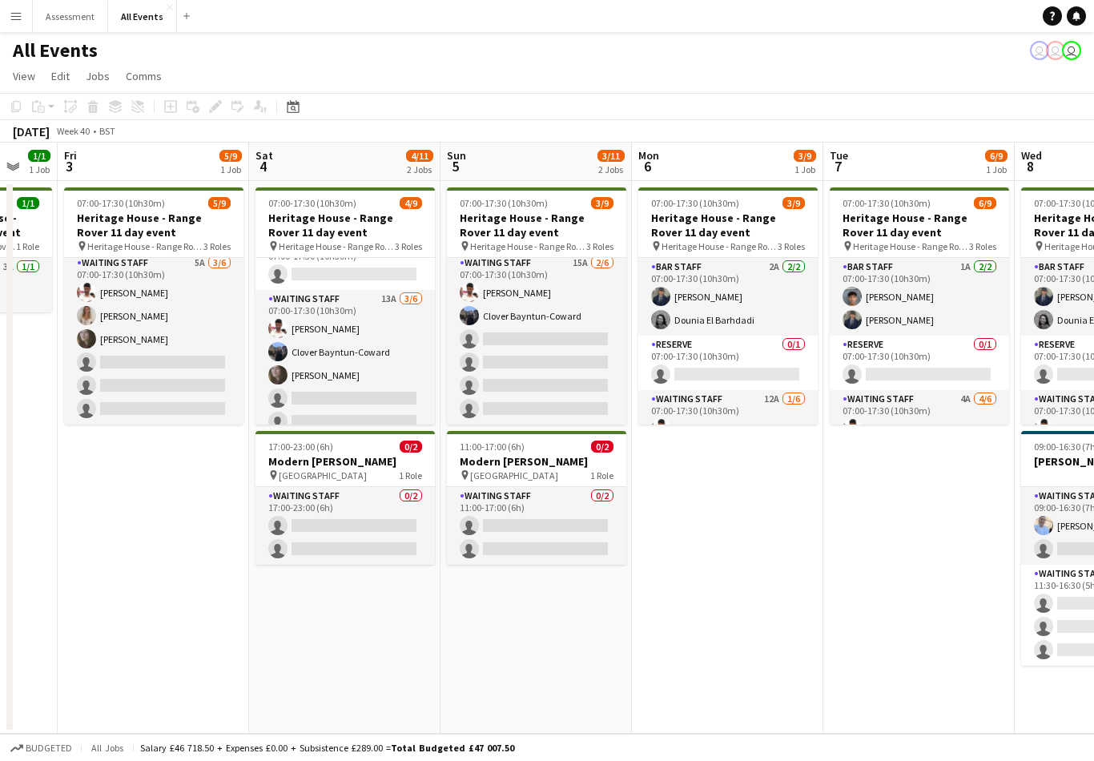
scroll to position [136, 0]
click at [583, 360] on app-card-role "Waiting Staff 15A [DATE] 07:00-17:30 (10h30m) [PERSON_NAME] Clover Bayntun-Cowa…" at bounding box center [536, 339] width 179 height 171
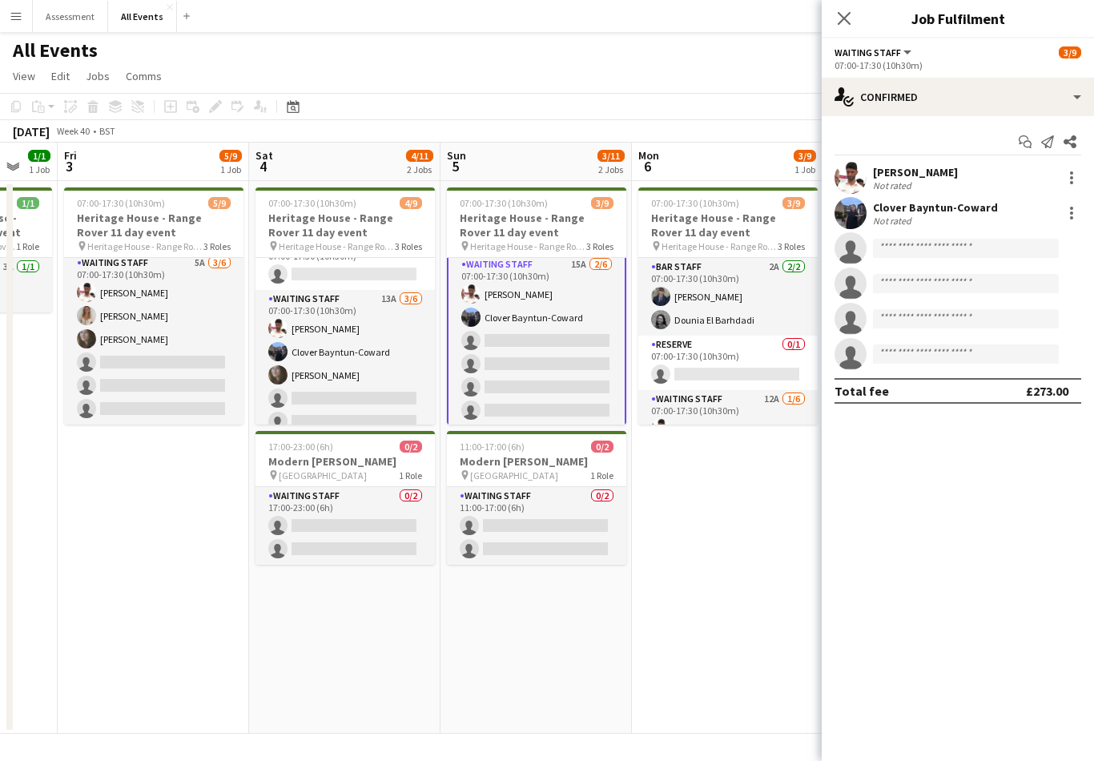
scroll to position [0, 481]
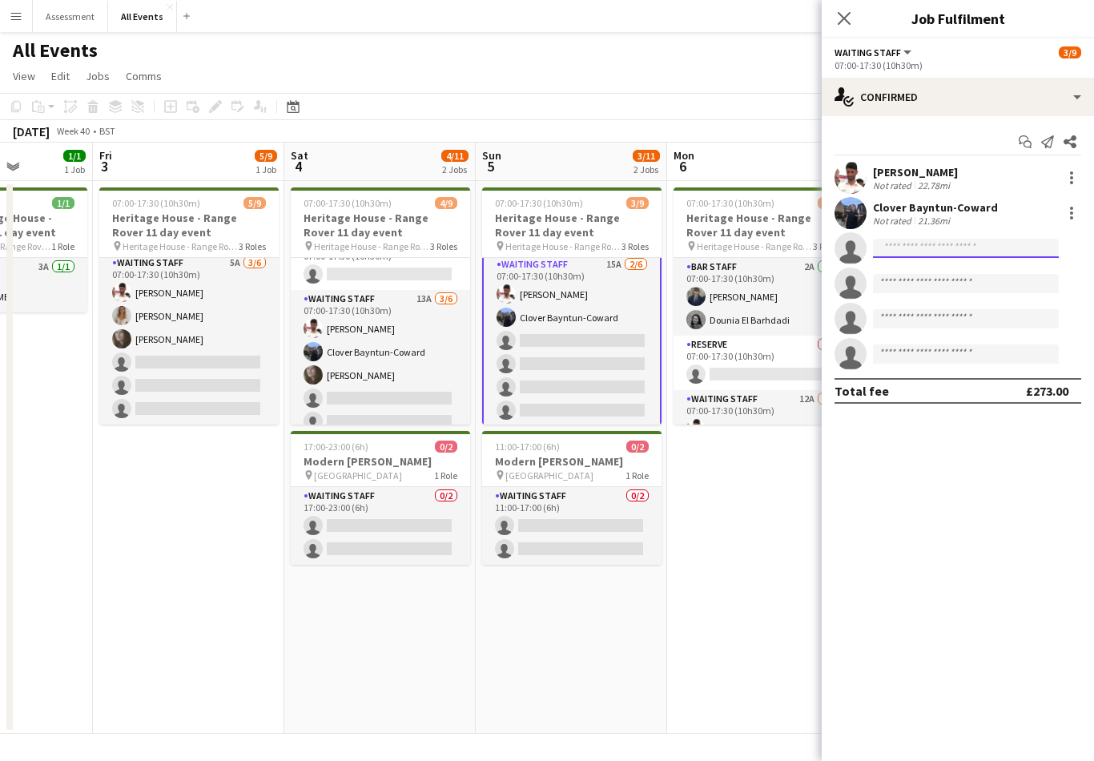
click at [994, 240] on input at bounding box center [966, 248] width 186 height 19
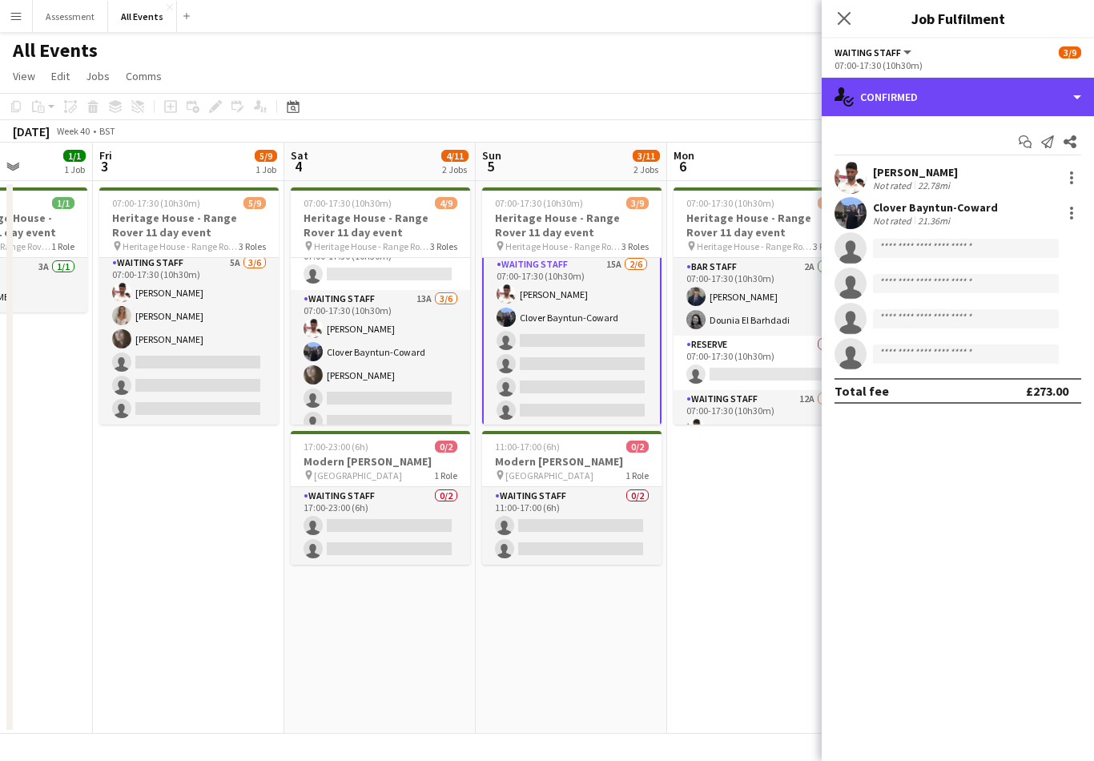
click at [998, 101] on div "single-neutral-actions-check-2 Confirmed" at bounding box center [958, 97] width 272 height 38
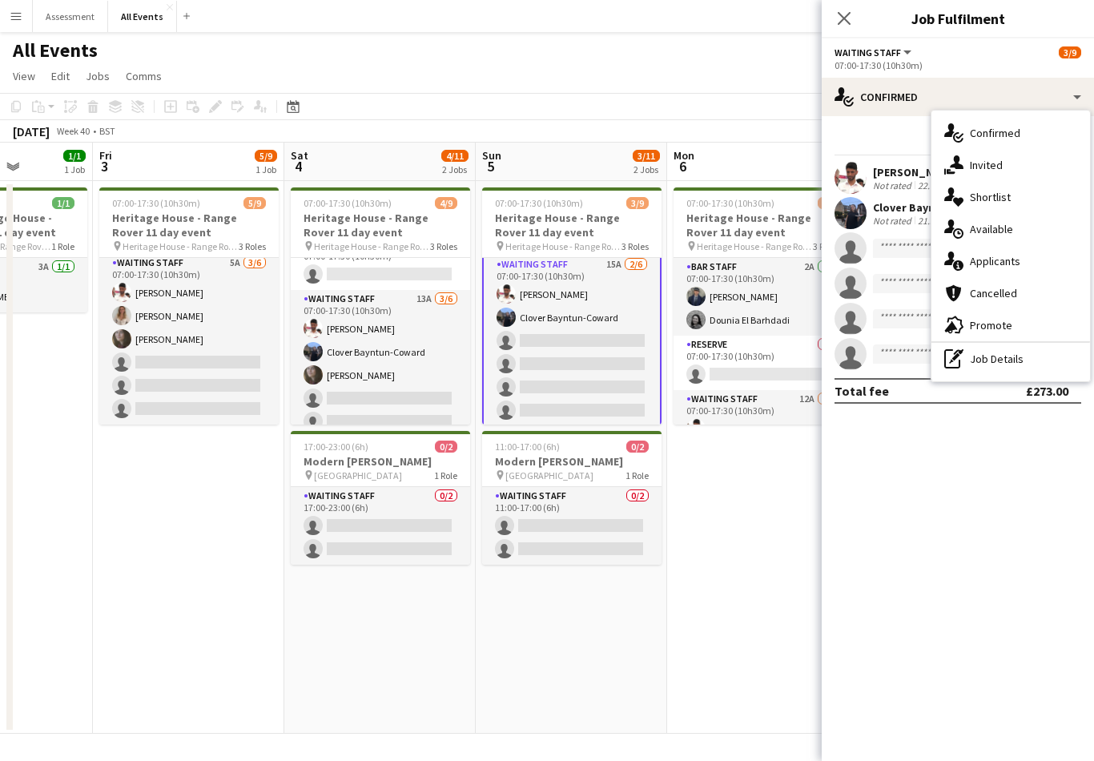
click at [1023, 270] on div "single-neutral-actions-information Applicants" at bounding box center [1010, 261] width 159 height 32
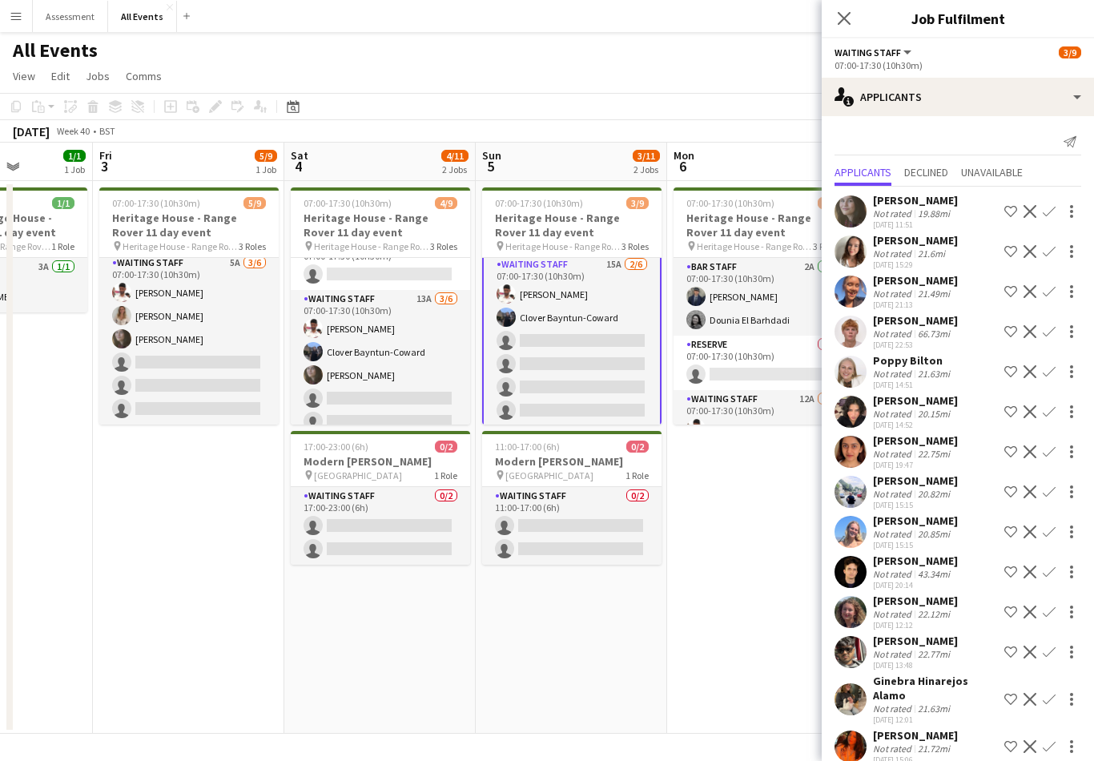
click at [440, 384] on app-card-role "Waiting Staff 13A [DATE] 07:00-17:30 (10h30m) [PERSON_NAME] Clover Bayntun-Cowa…" at bounding box center [380, 375] width 179 height 171
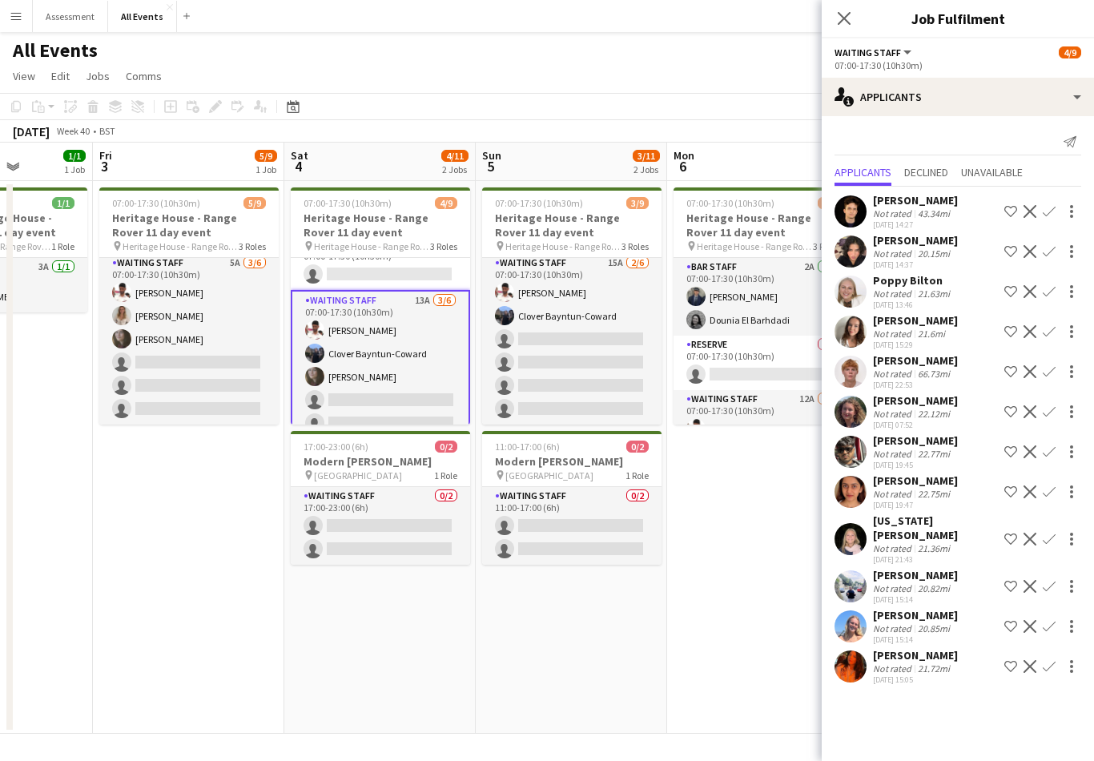
click at [592, 387] on app-card-role "Waiting Staff 15A [DATE] 07:00-17:30 (10h30m) [PERSON_NAME] Clover Bayntun-Cowa…" at bounding box center [571, 339] width 179 height 171
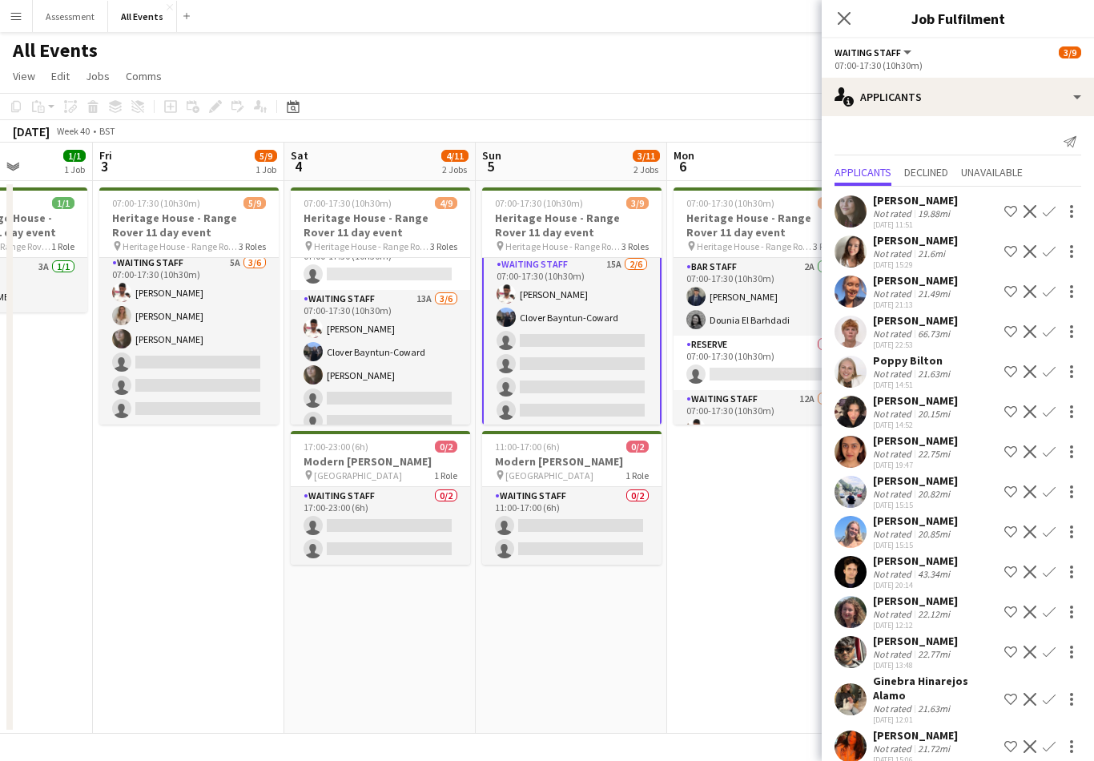
click at [1056, 208] on button "Confirm" at bounding box center [1049, 211] width 19 height 19
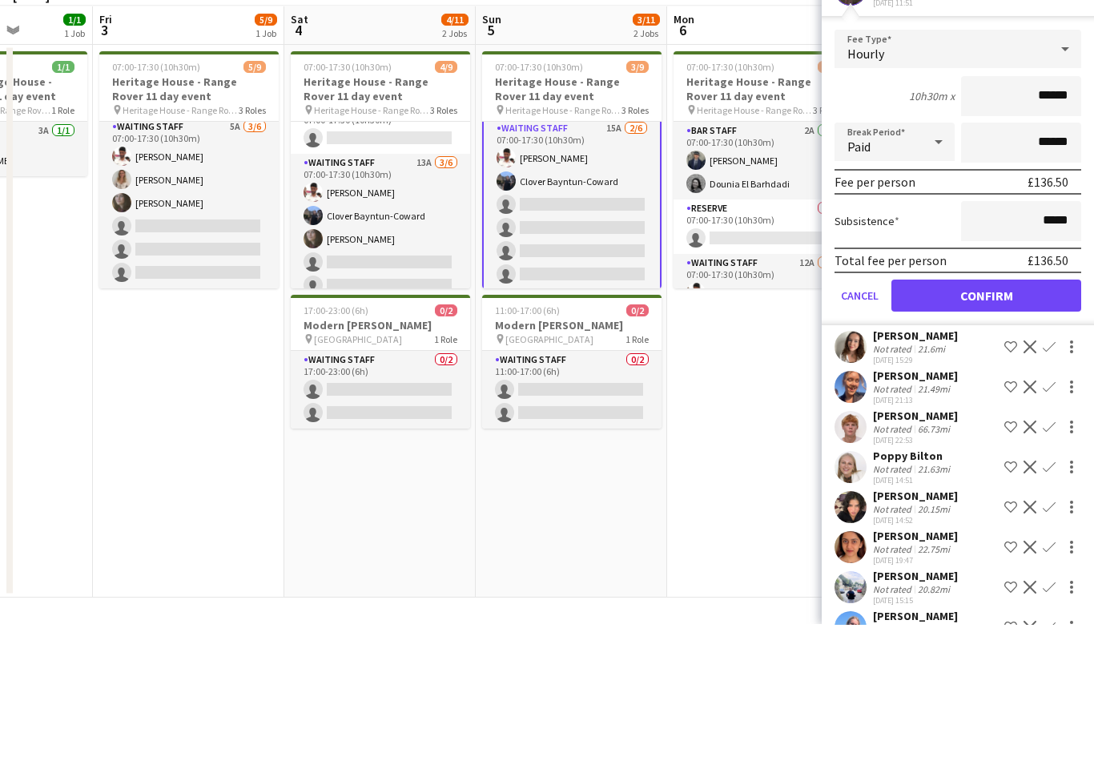
scroll to position [25, 0]
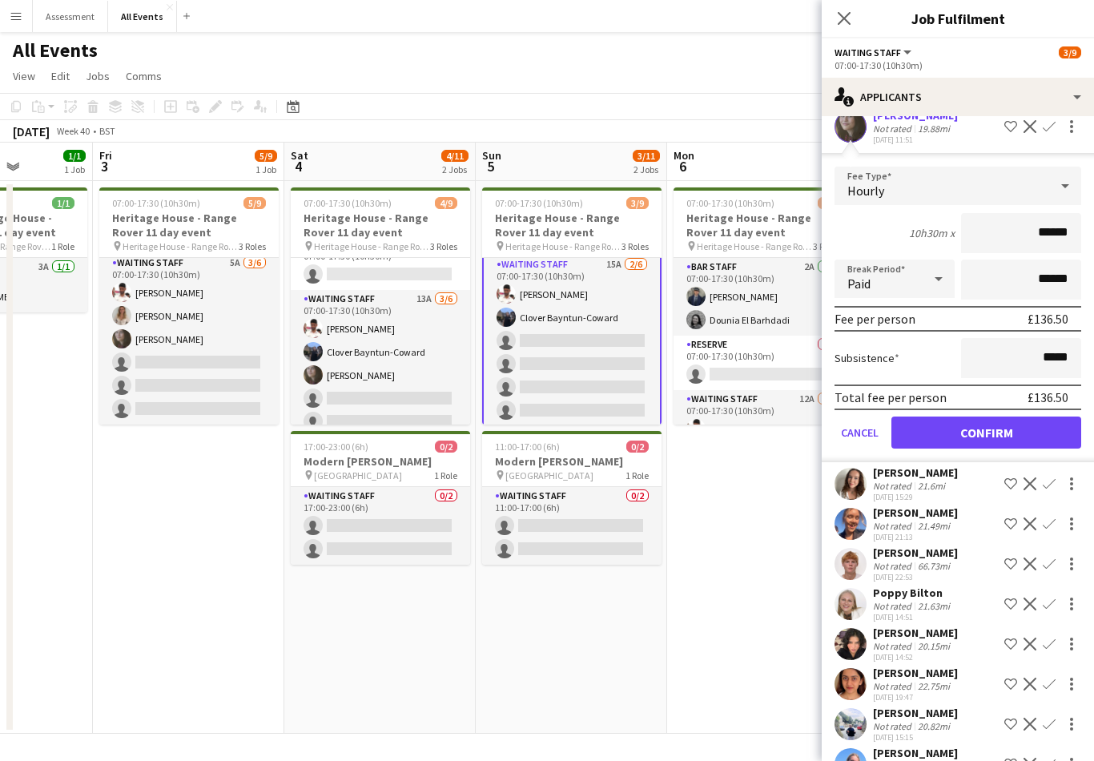
click at [762, 521] on app-date-cell "07:00-17:30 (10h30m) 3/9 Heritage House - Range Rover 11 day event pin Heritage…" at bounding box center [762, 457] width 191 height 553
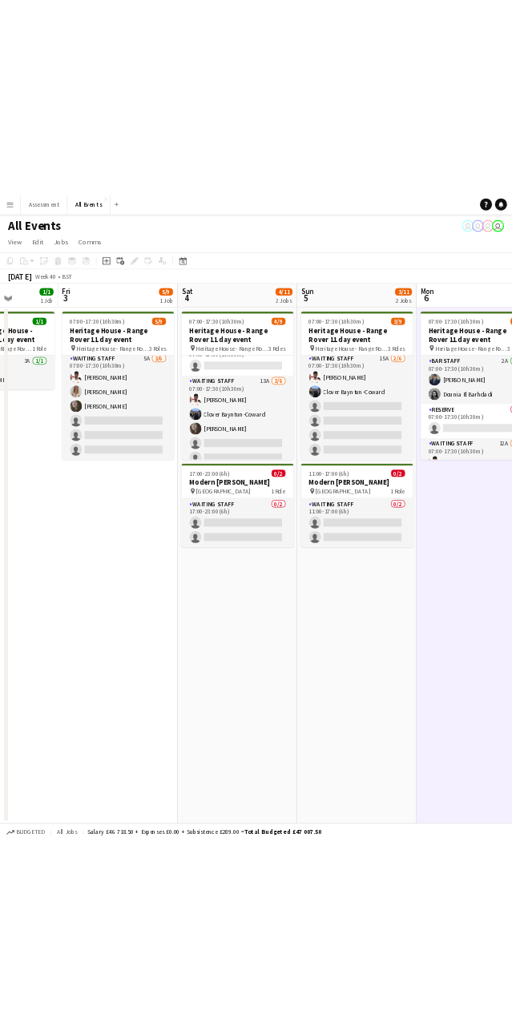
scroll to position [0, 0]
